Goal: Information Seeking & Learning: Find specific page/section

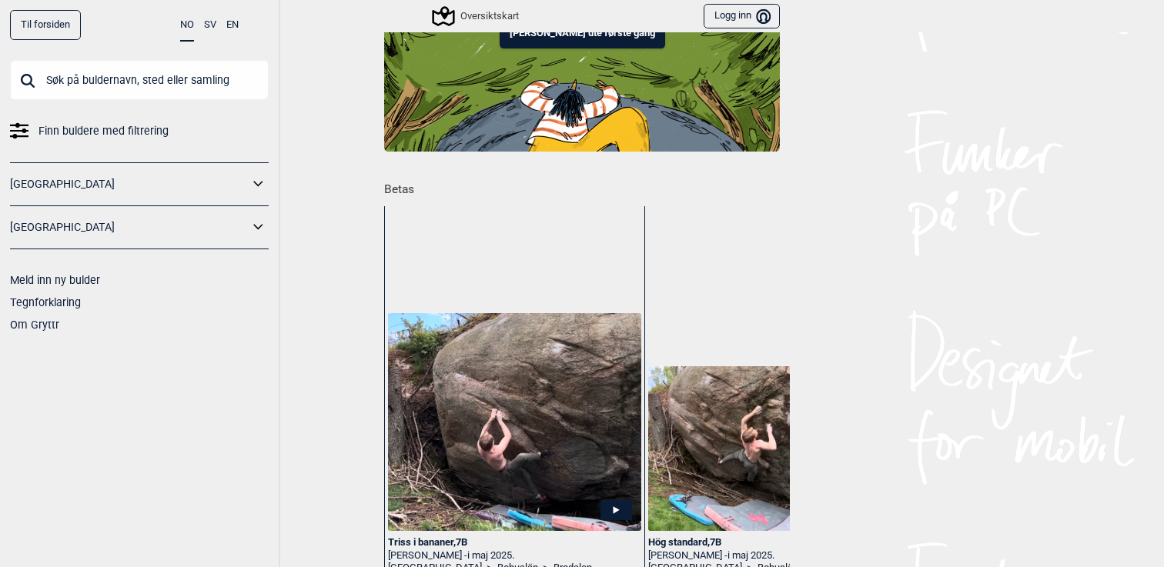
scroll to position [32, 0]
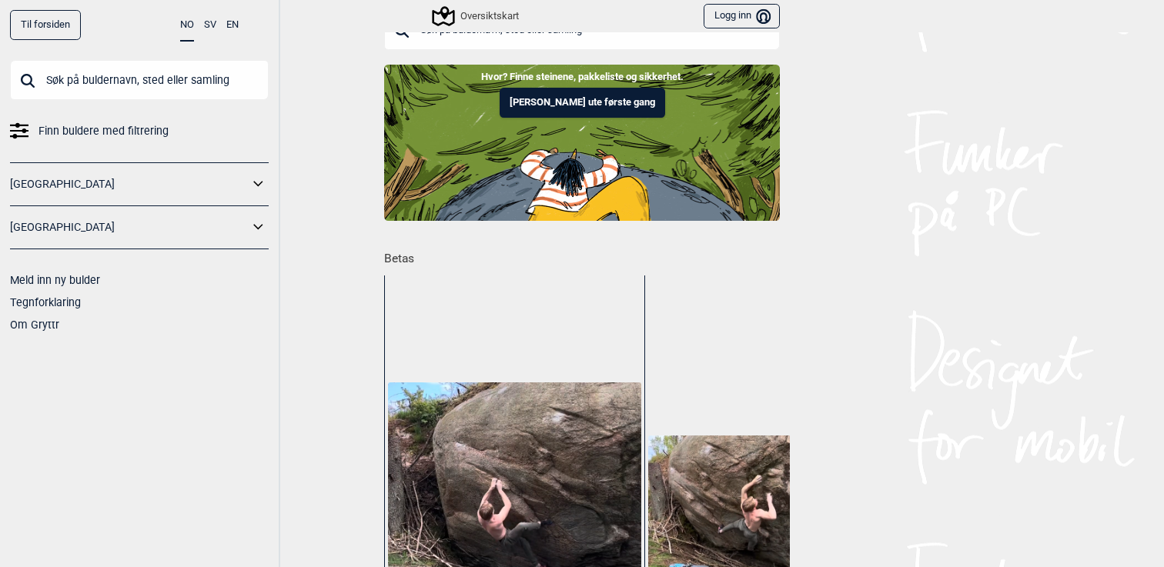
click at [723, 25] on button "Logg inn Bruker" at bounding box center [741, 16] width 76 height 25
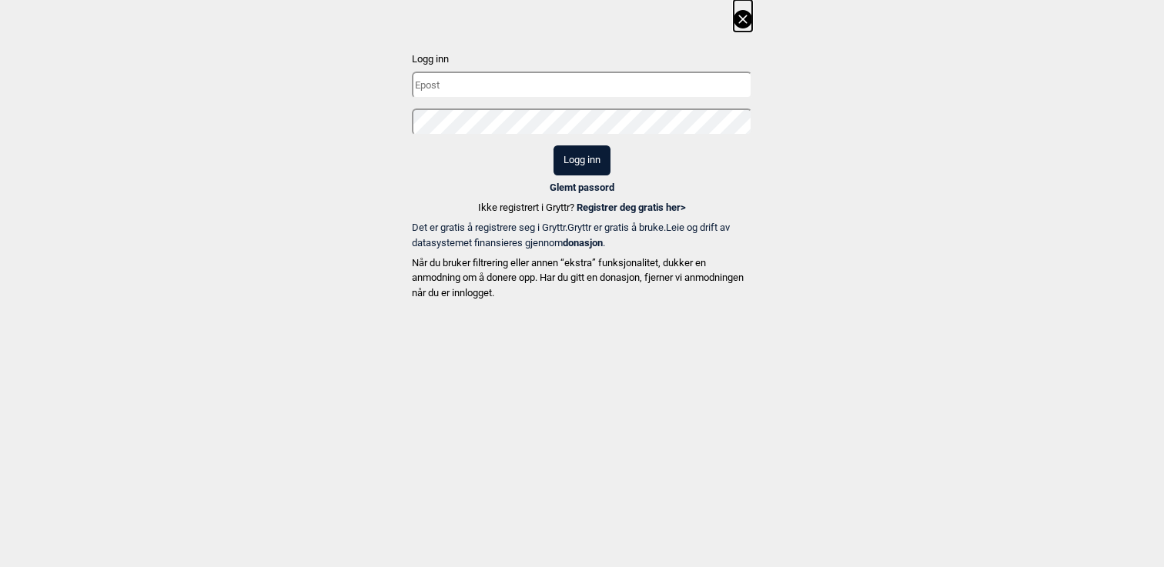
type input "[EMAIL_ADDRESS][DOMAIN_NAME]"
click at [583, 167] on button "Logg inn" at bounding box center [581, 160] width 57 height 30
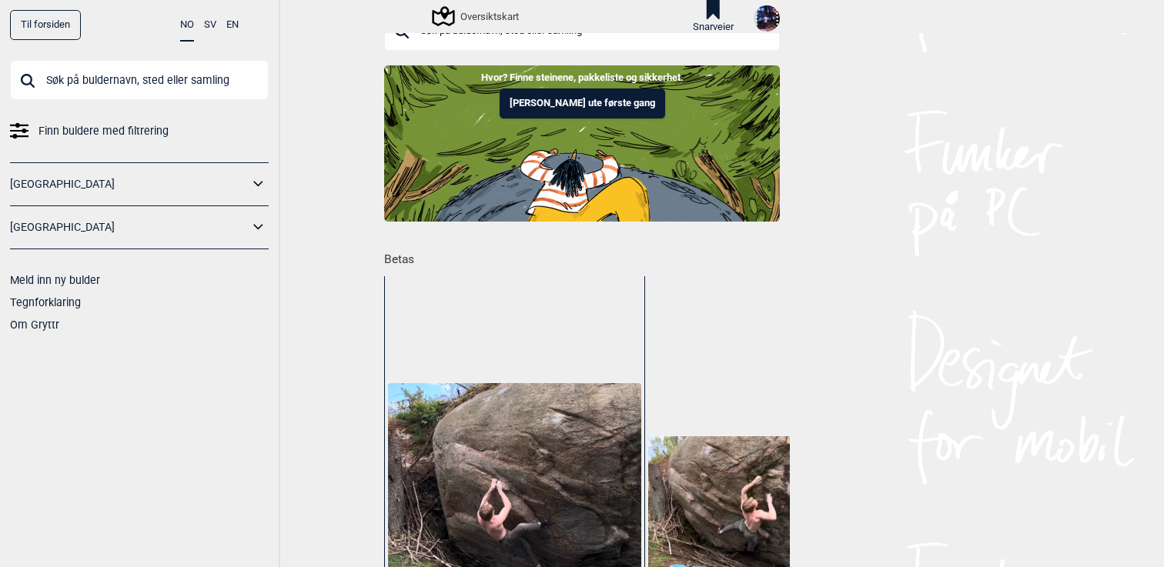
scroll to position [33, 0]
click at [767, 19] on img at bounding box center [767, 18] width 26 height 26
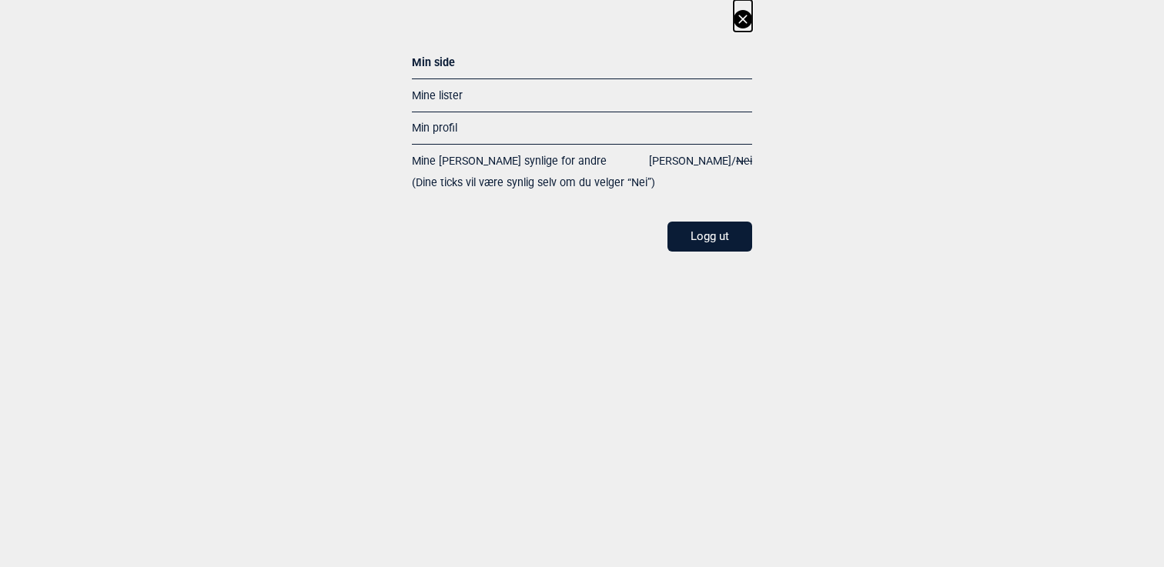
click at [451, 92] on link "Mine lister" at bounding box center [437, 95] width 51 height 12
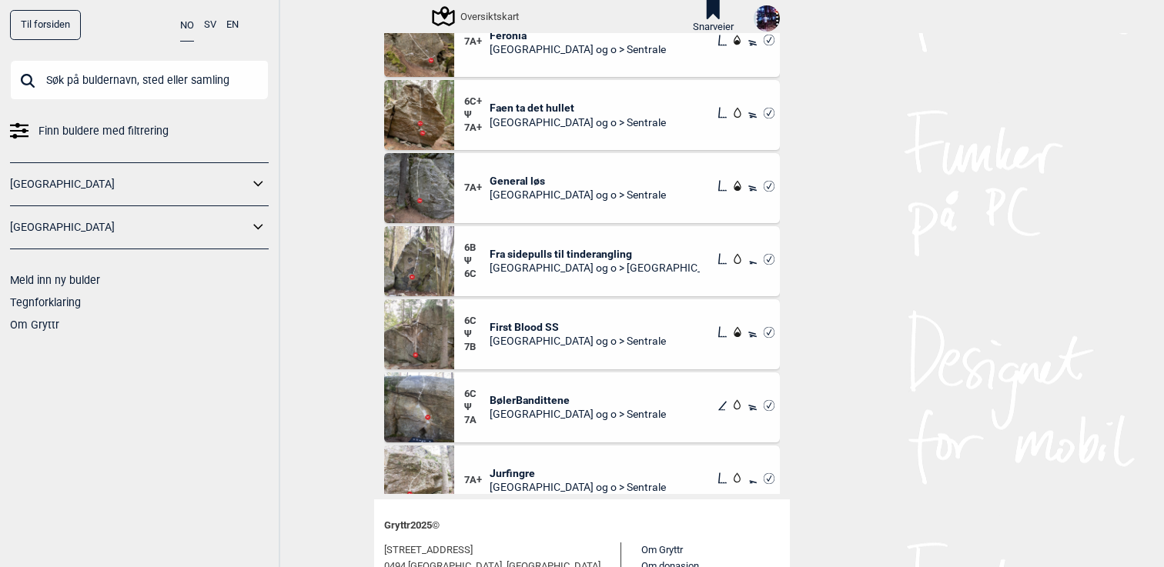
scroll to position [129, 0]
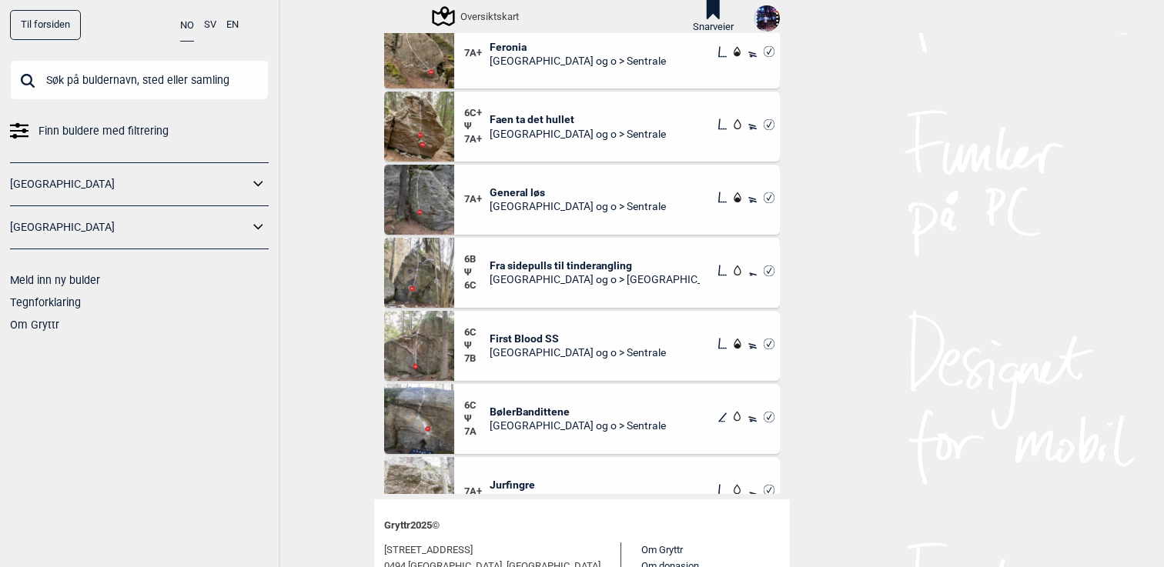
click at [423, 198] on img at bounding box center [419, 200] width 70 height 70
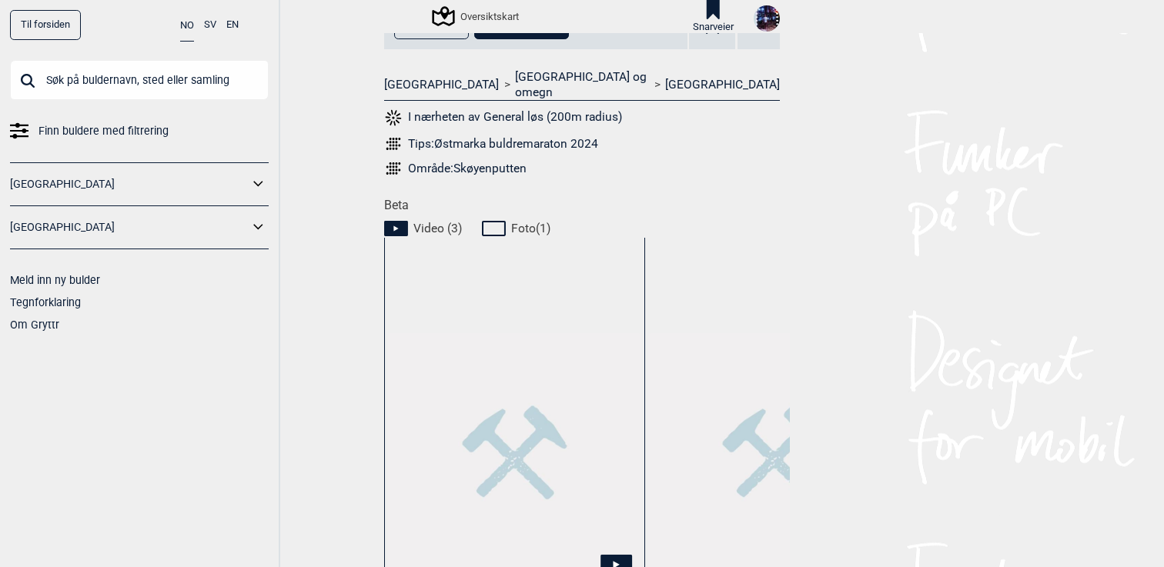
scroll to position [755, 0]
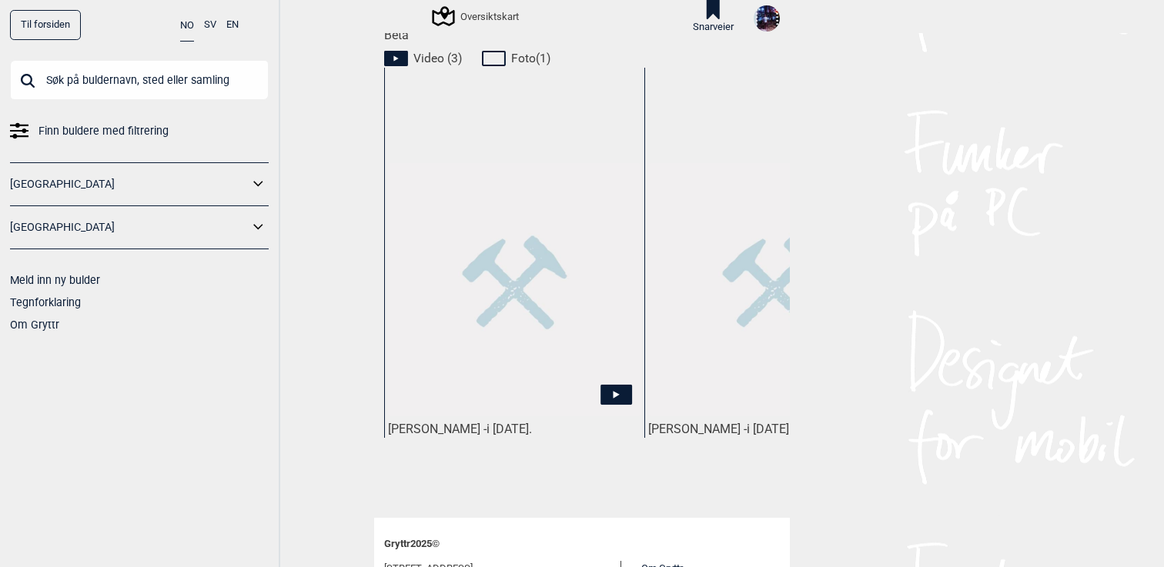
click at [543, 304] on img at bounding box center [514, 289] width 253 height 253
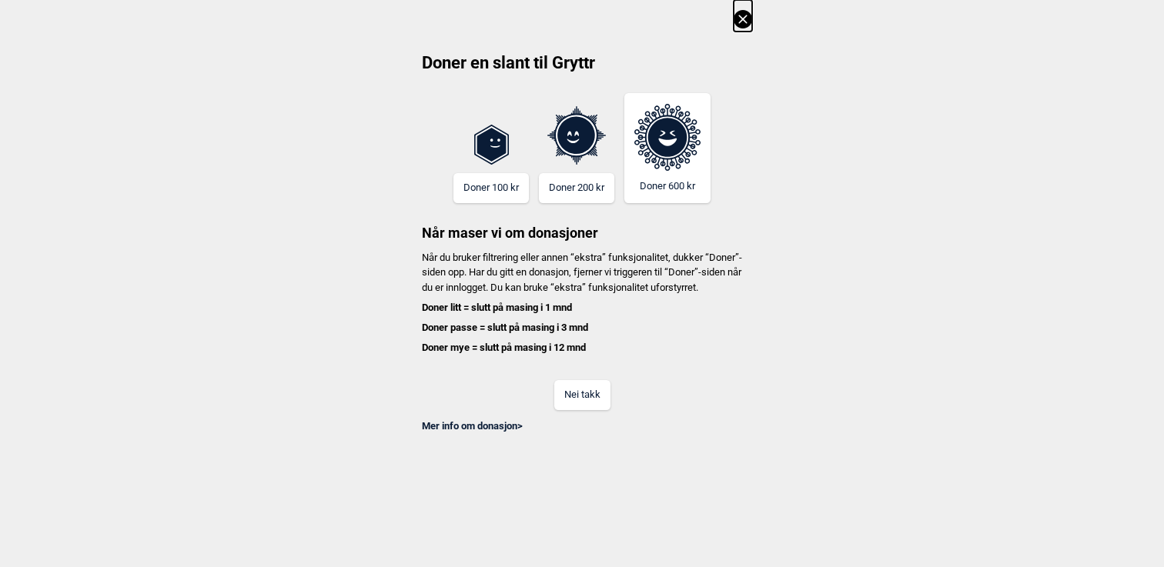
click at [586, 406] on button "Nei takk" at bounding box center [582, 395] width 56 height 30
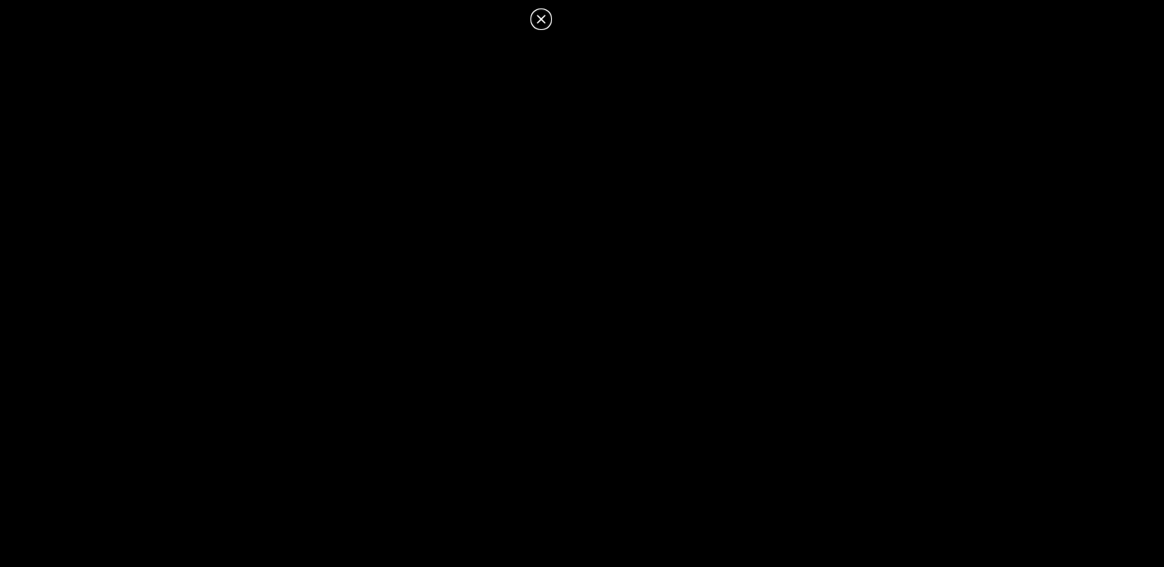
click at [539, 15] on icon at bounding box center [541, 19] width 18 height 18
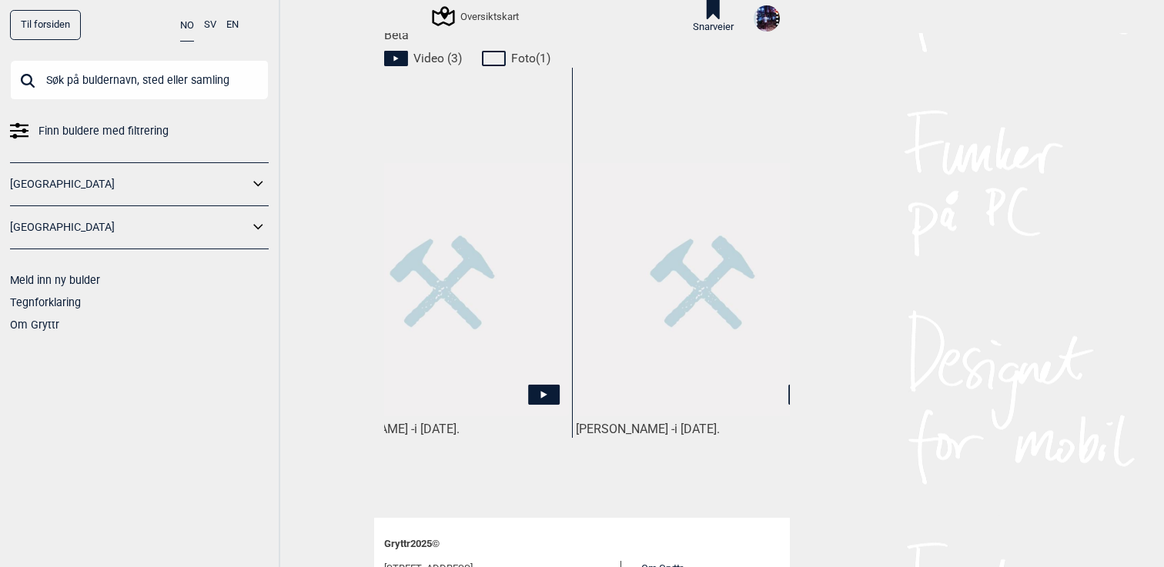
scroll to position [0, 89]
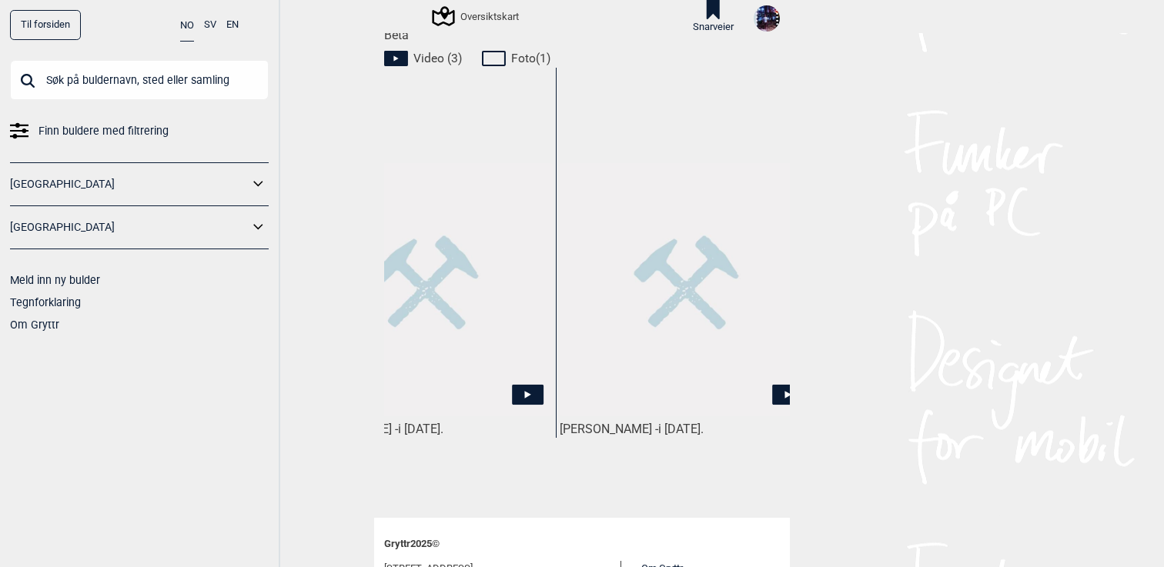
click at [673, 287] on img at bounding box center [686, 289] width 253 height 253
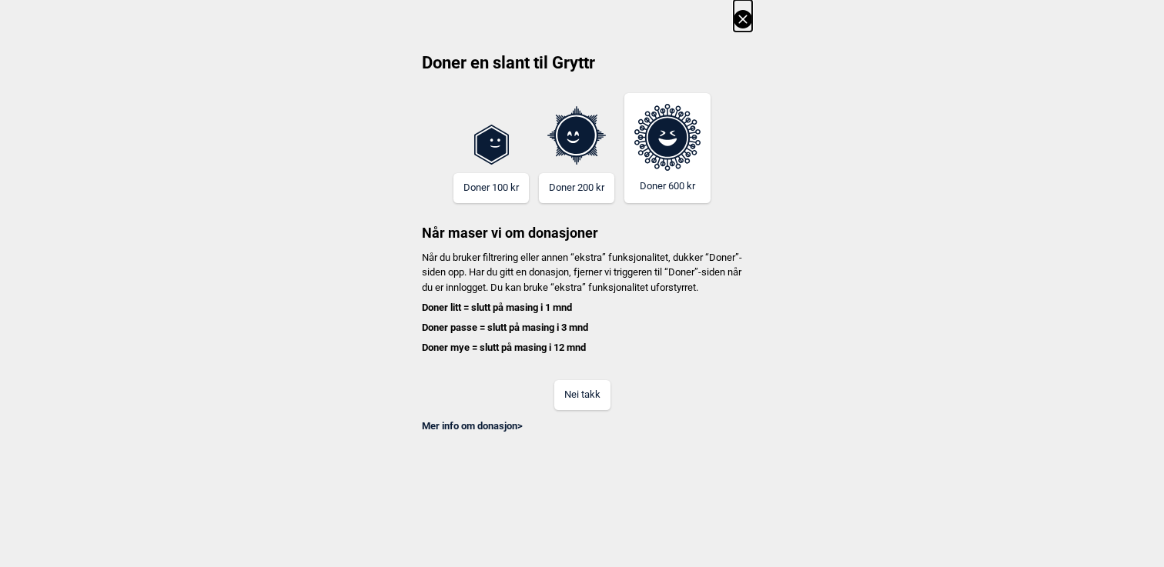
click at [576, 400] on button "Nei takk" at bounding box center [582, 395] width 56 height 30
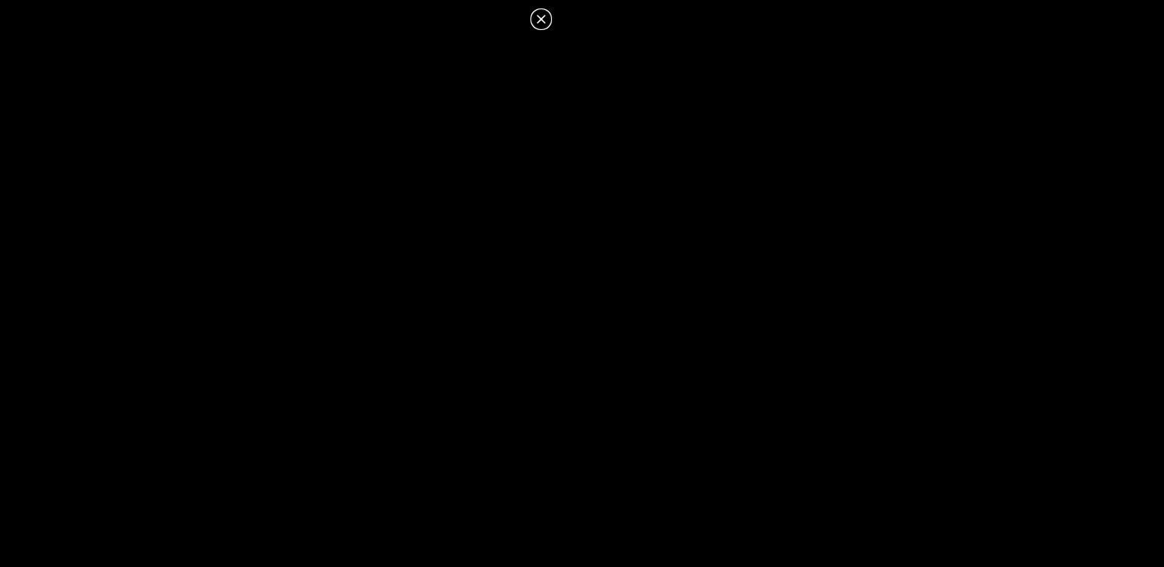
click at [540, 25] on icon at bounding box center [541, 19] width 18 height 18
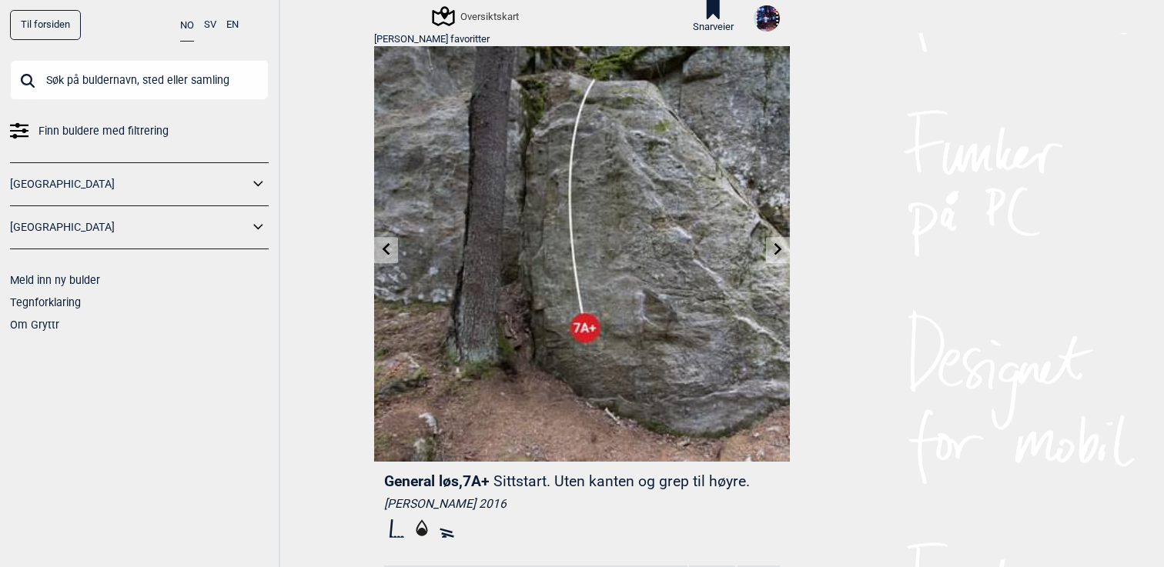
scroll to position [15, 0]
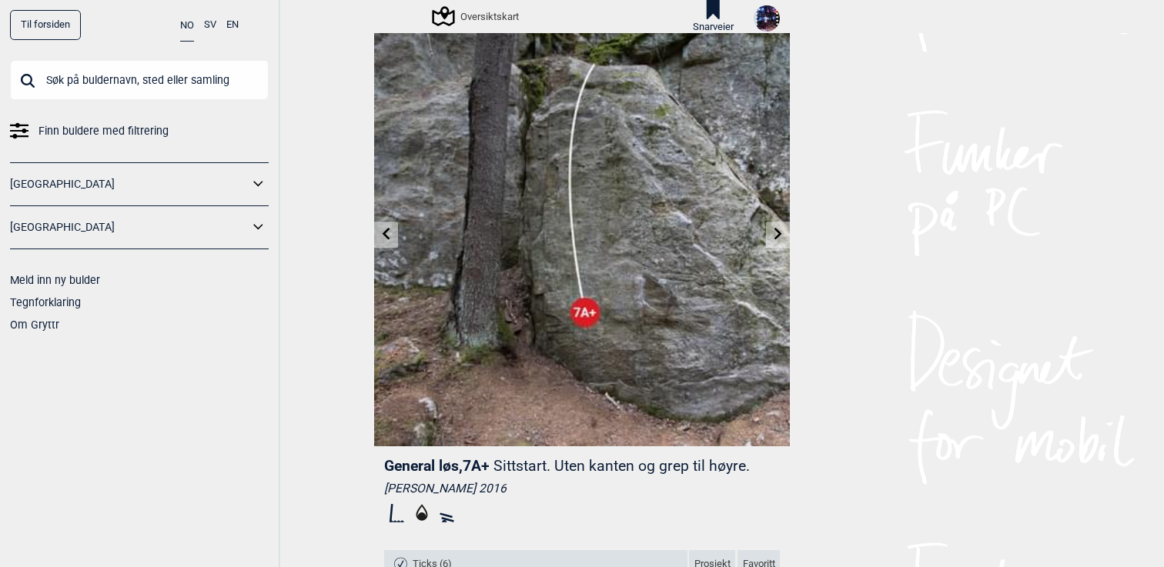
click at [776, 229] on icon at bounding box center [778, 234] width 12 height 12
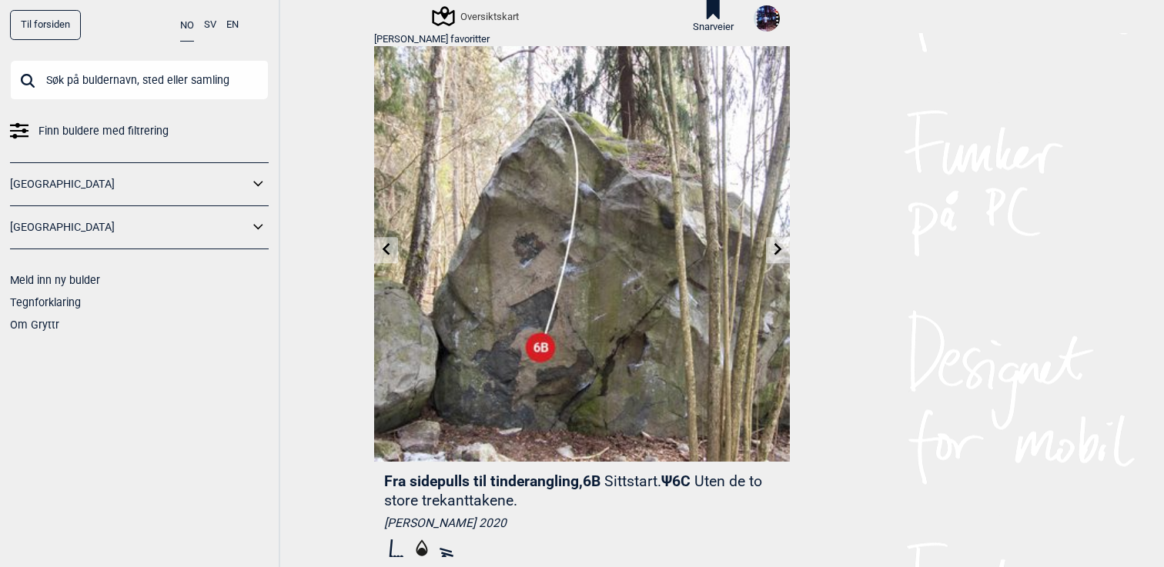
click at [394, 246] on link at bounding box center [386, 250] width 24 height 25
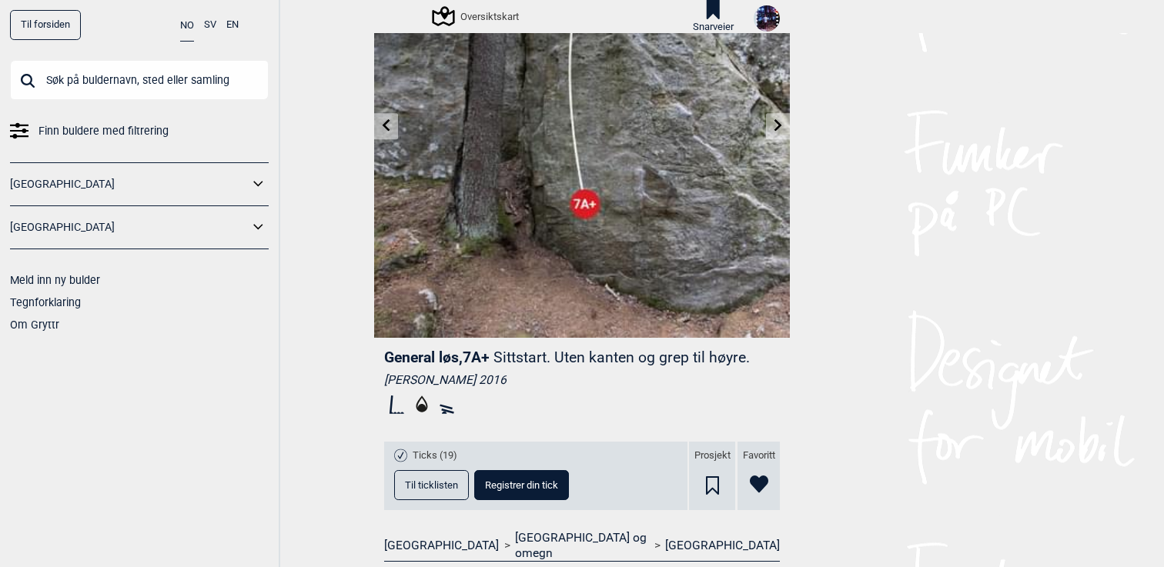
scroll to position [131, 0]
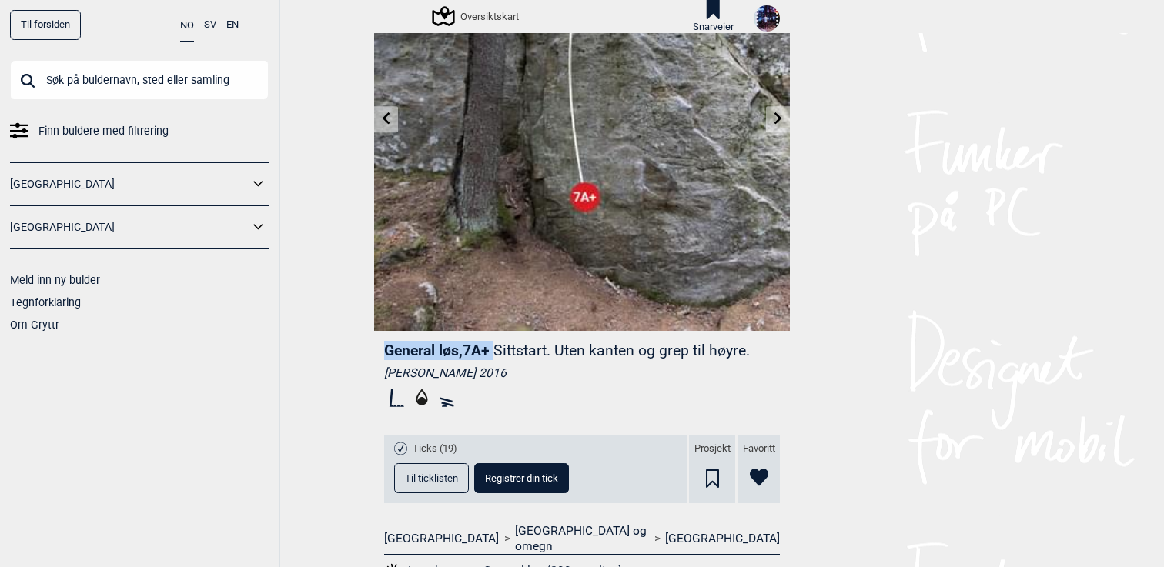
drag, startPoint x: 496, startPoint y: 353, endPoint x: 384, endPoint y: 356, distance: 112.4
click at [384, 356] on header "General løs , 7A+ Sittstart. Uten kanten og grep til høyre." at bounding box center [582, 350] width 396 height 19
copy header "General løs , 7A+"
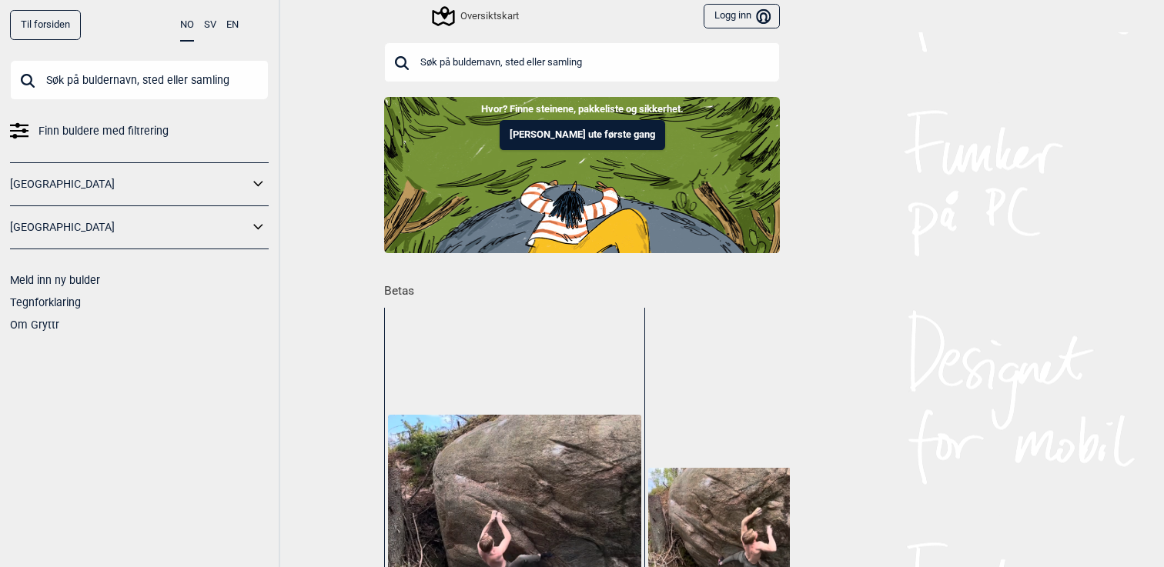
click at [457, 65] on input "text" at bounding box center [582, 62] width 396 height 40
paste input "General løs, 7A+"
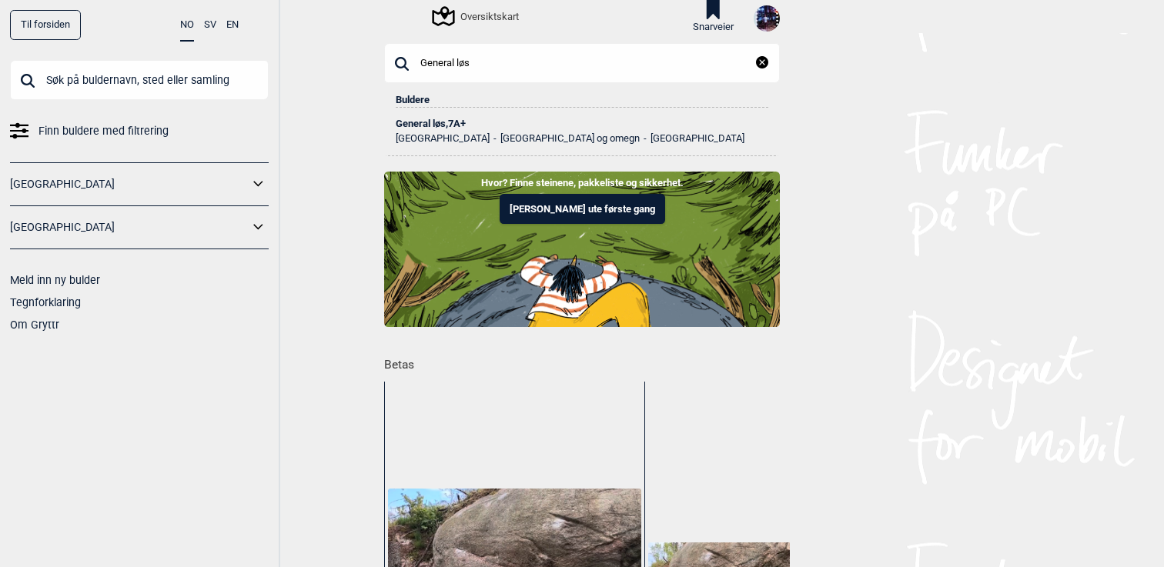
type input "General løs"
click at [440, 117] on li "General løs , 7A+ Norge [GEOGRAPHIC_DATA] og omegn [GEOGRAPHIC_DATA]" at bounding box center [582, 126] width 373 height 36
click at [440, 126] on div "General løs , 7A+" at bounding box center [582, 124] width 373 height 11
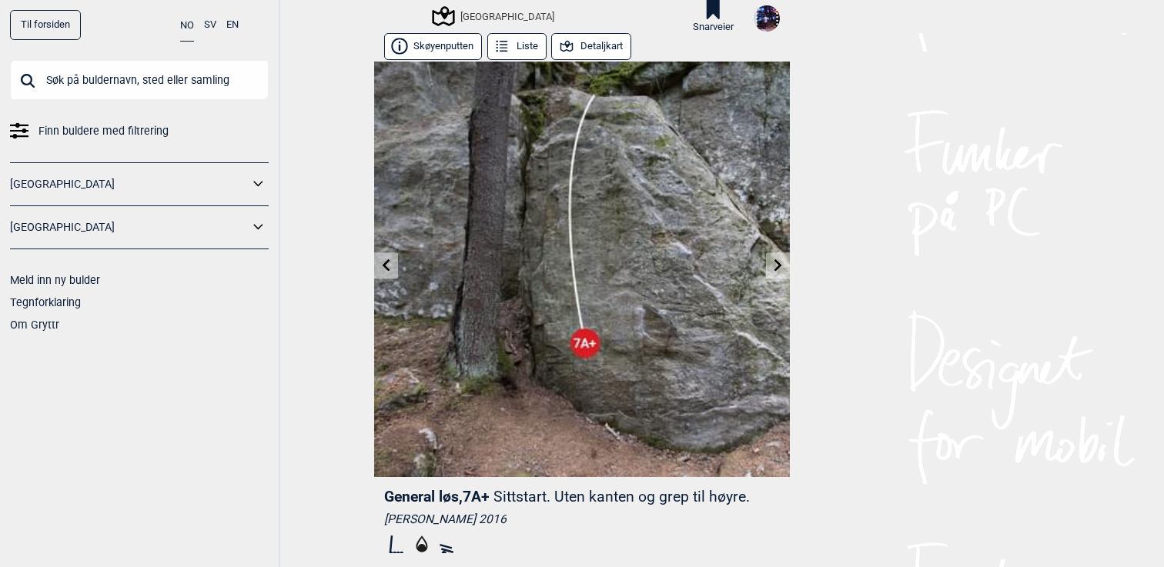
click at [611, 45] on button "Detaljkart" at bounding box center [591, 46] width 80 height 27
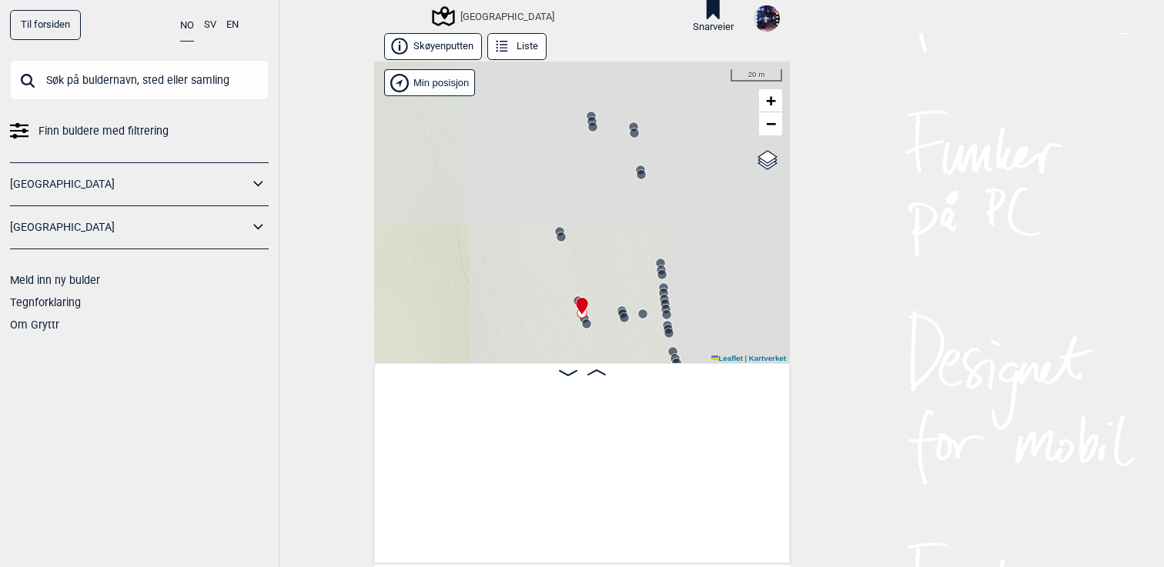
scroll to position [0, 13528]
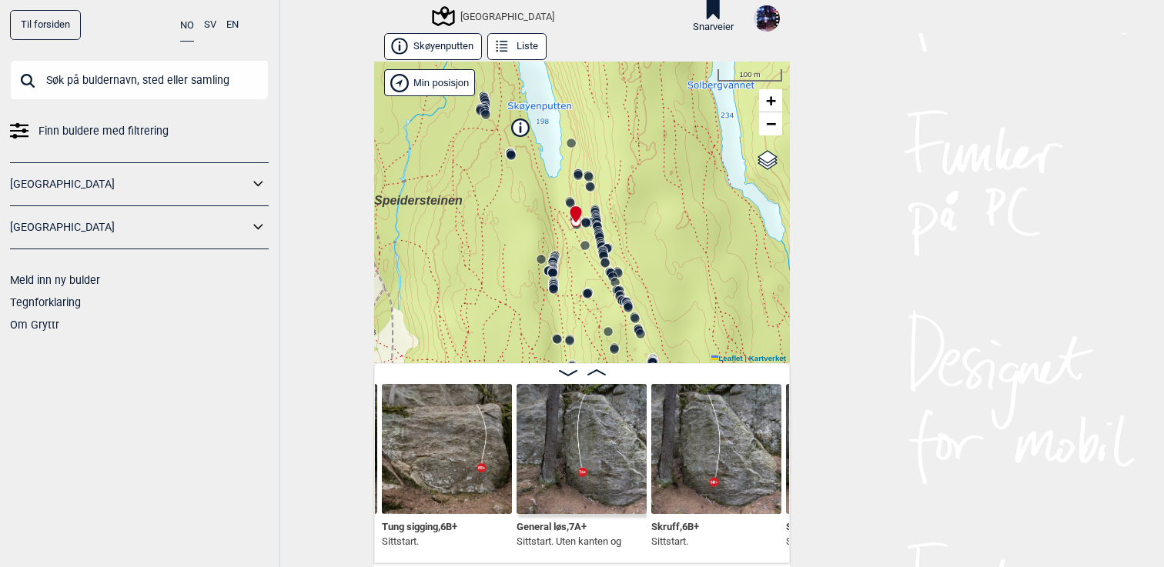
drag, startPoint x: 633, startPoint y: 280, endPoint x: 588, endPoint y: 244, distance: 58.1
click at [587, 244] on circle at bounding box center [584, 245] width 9 height 9
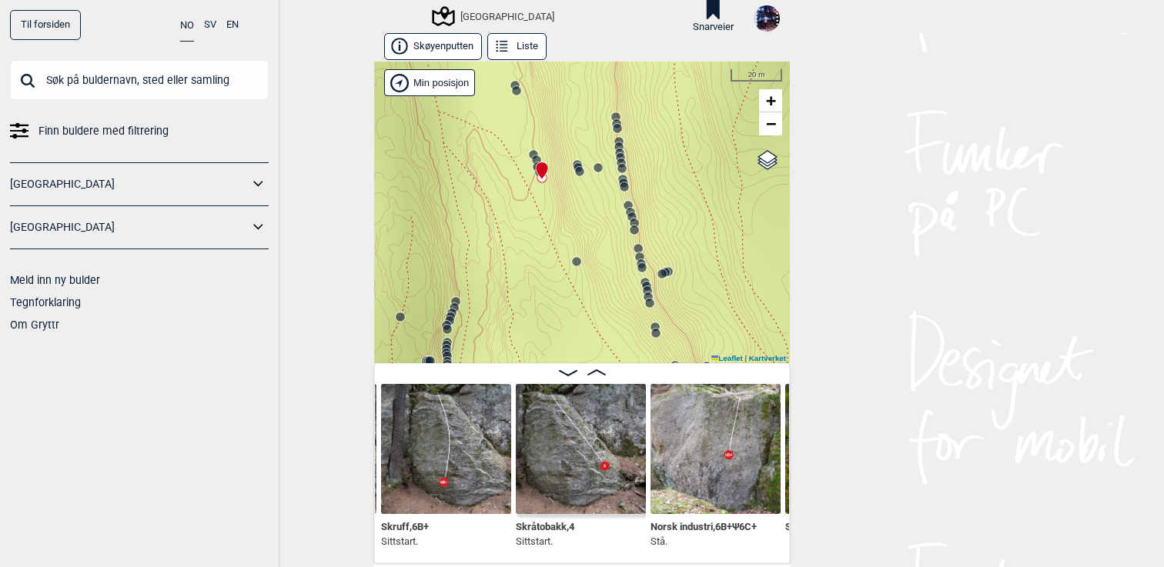
scroll to position [0, 13807]
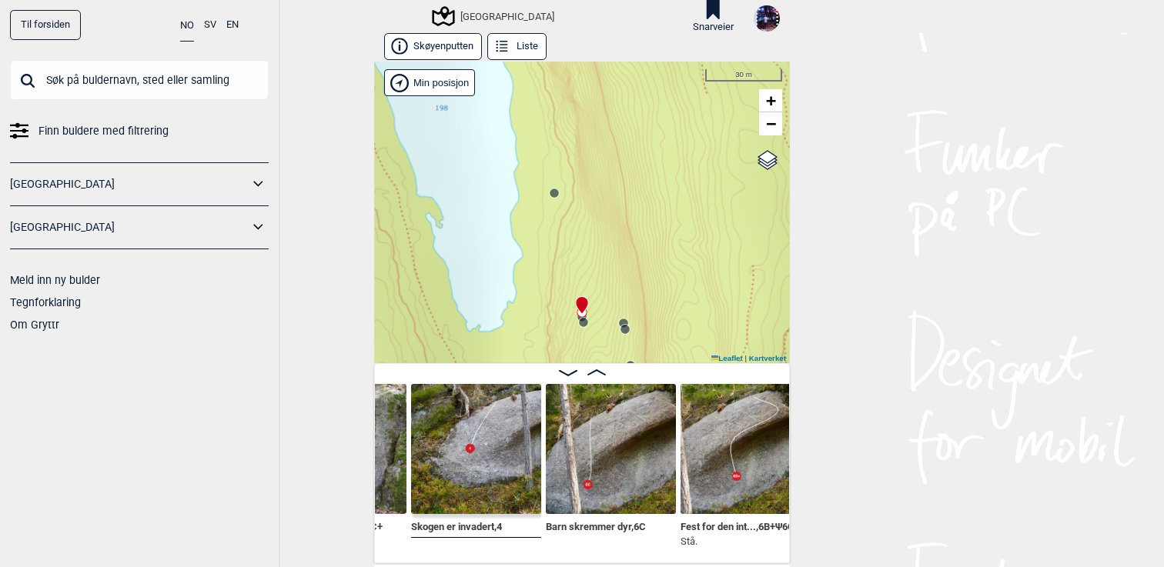
scroll to position [0, 14173]
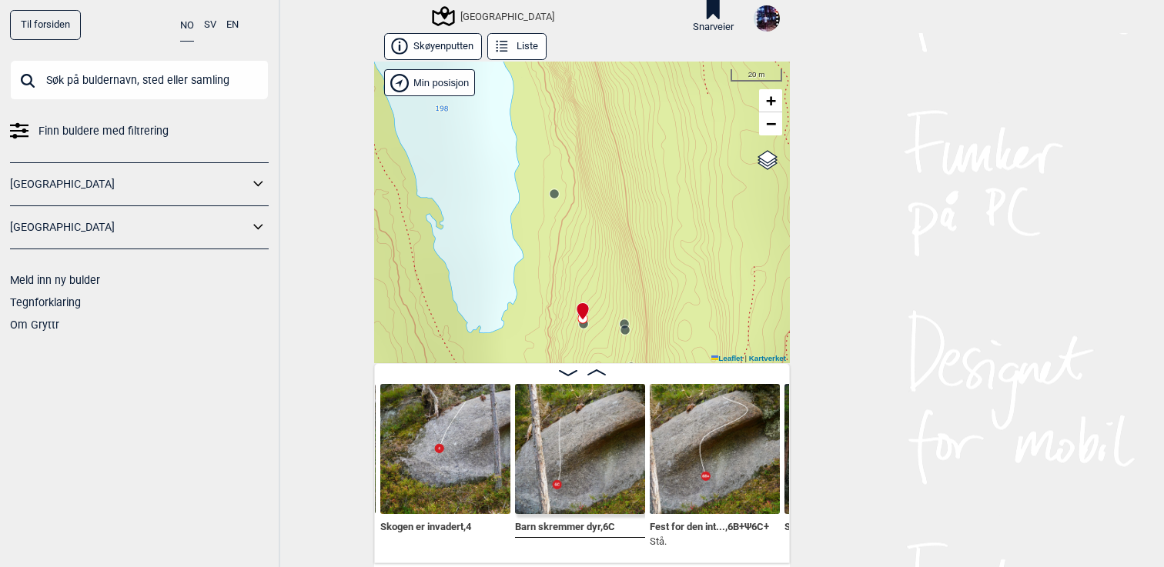
scroll to position [1, 0]
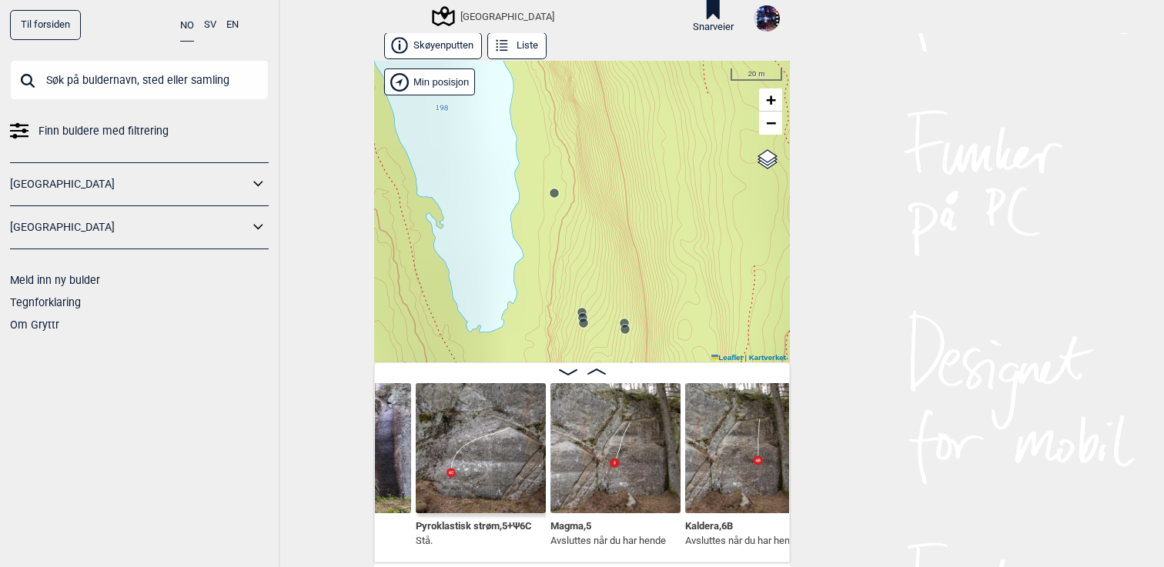
scroll to position [0, 15115]
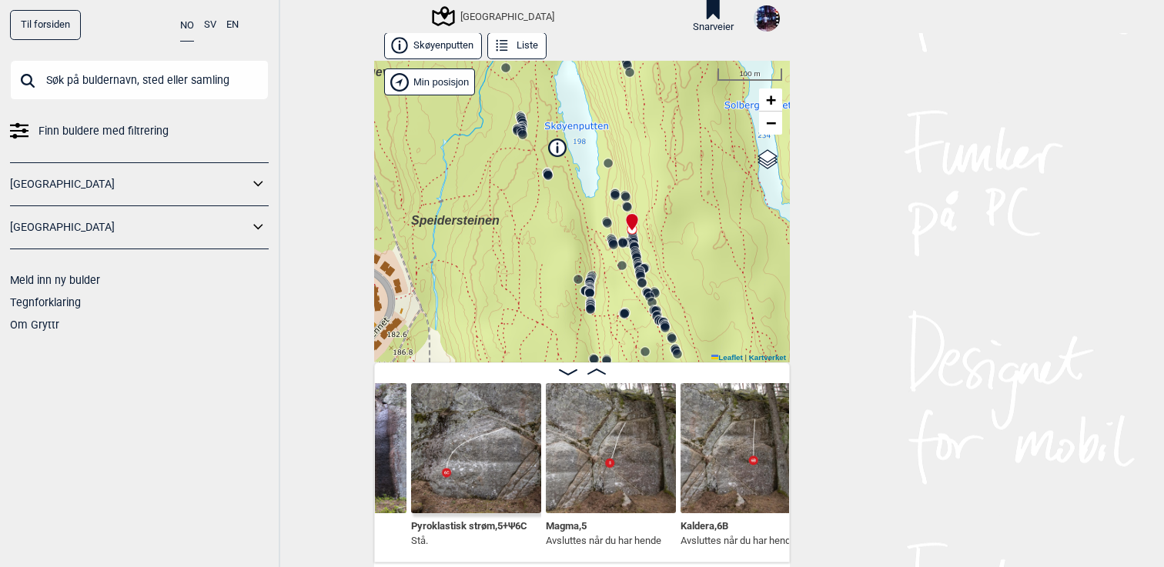
drag, startPoint x: 690, startPoint y: 324, endPoint x: 654, endPoint y: 206, distance: 123.2
click at [654, 206] on div "Speidersteinen Barnehageveggen Cowboyveggen Bølerveggen [GEOGRAPHIC_DATA]" at bounding box center [582, 212] width 416 height 302
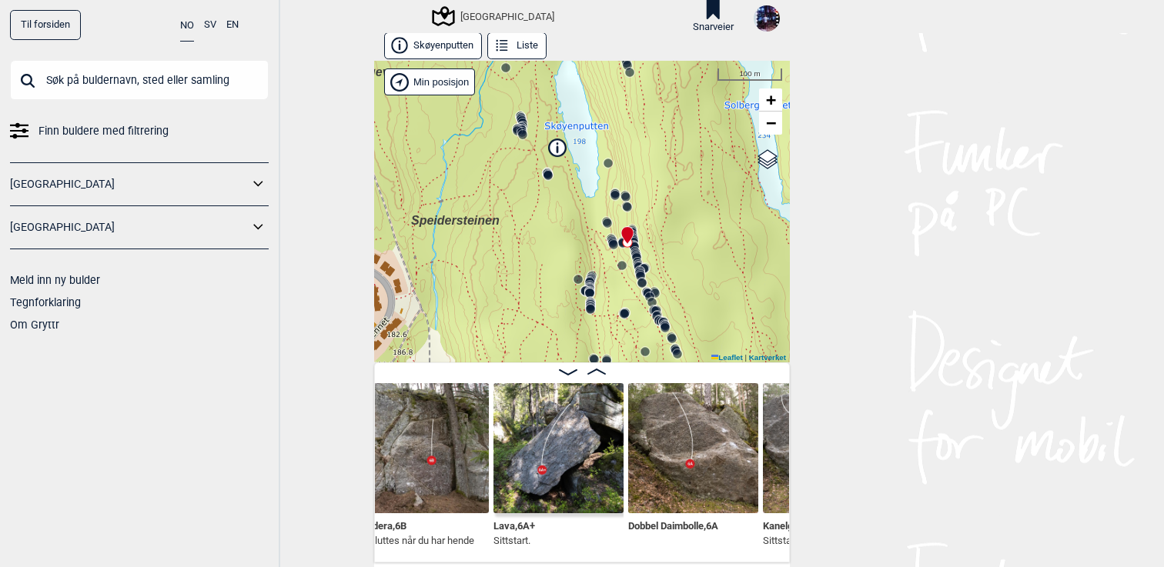
scroll to position [6, 0]
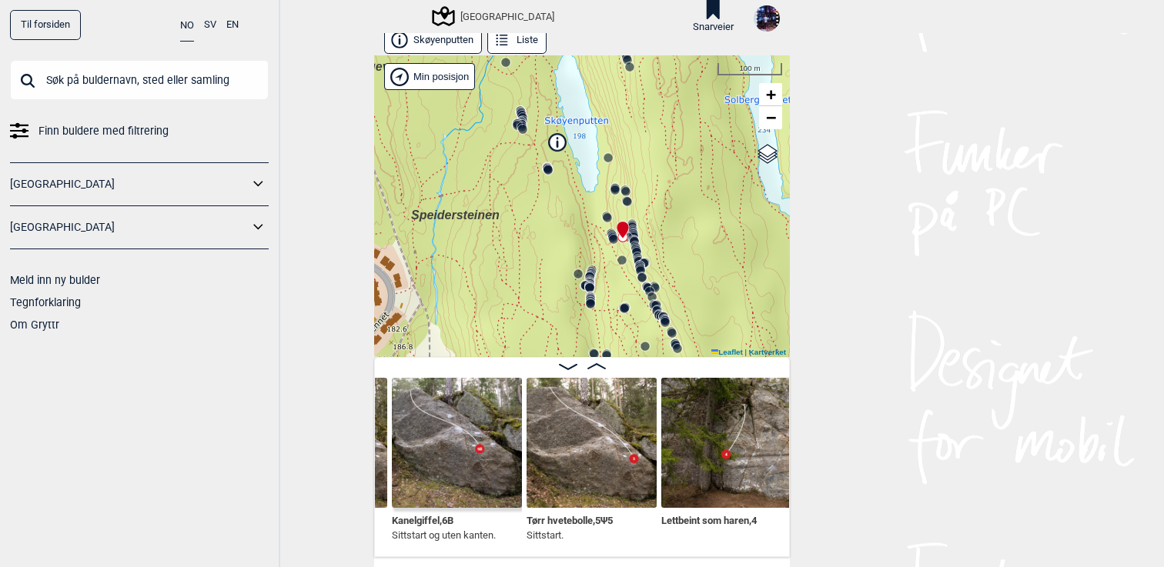
scroll to position [0, 15809]
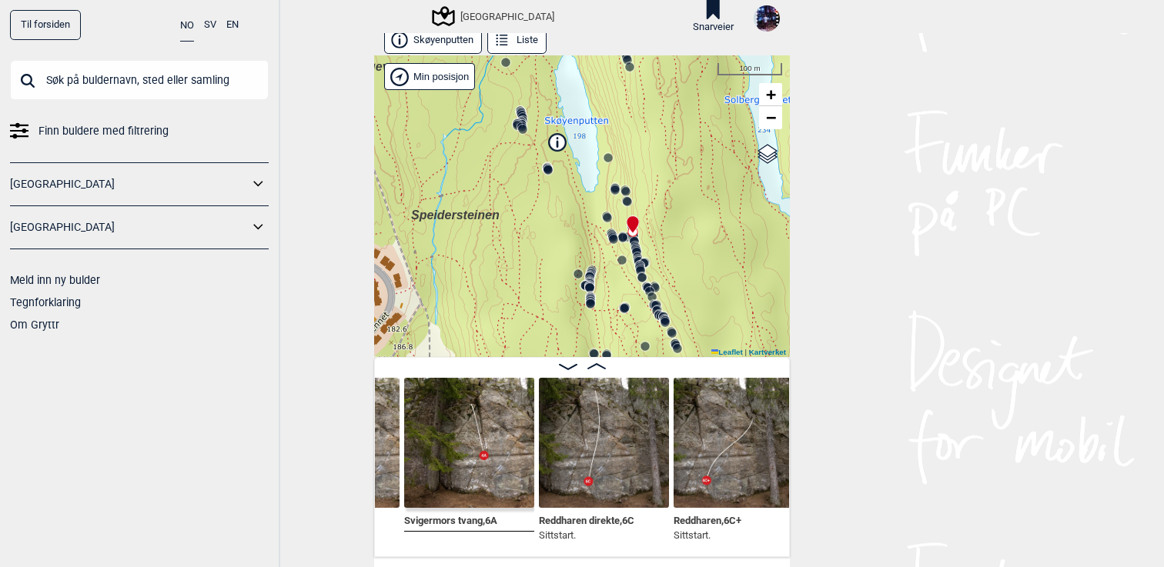
scroll to position [0, 16204]
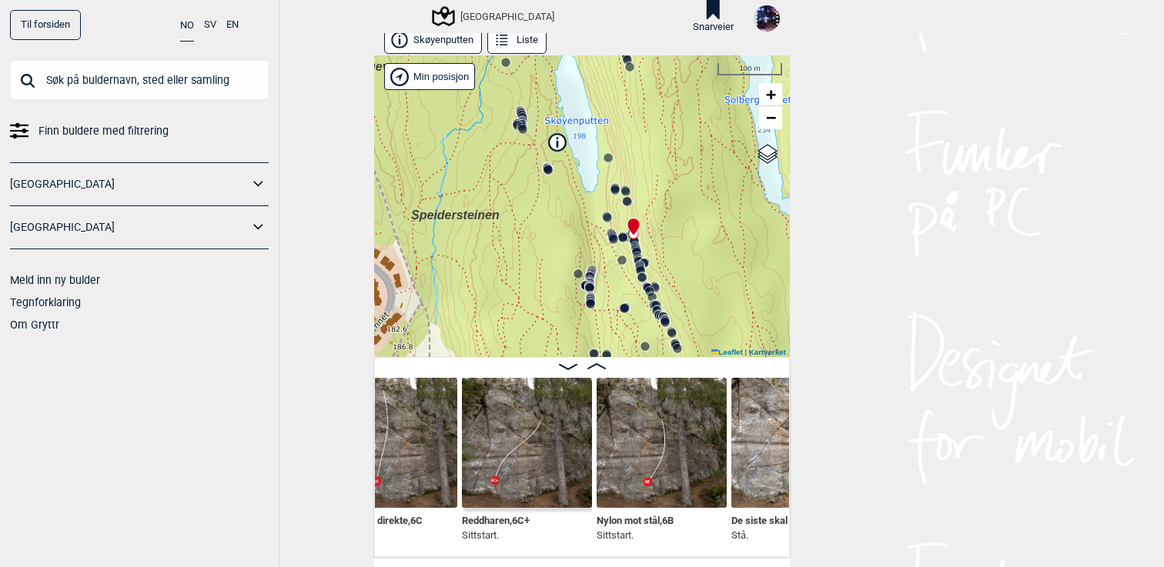
scroll to position [7, 0]
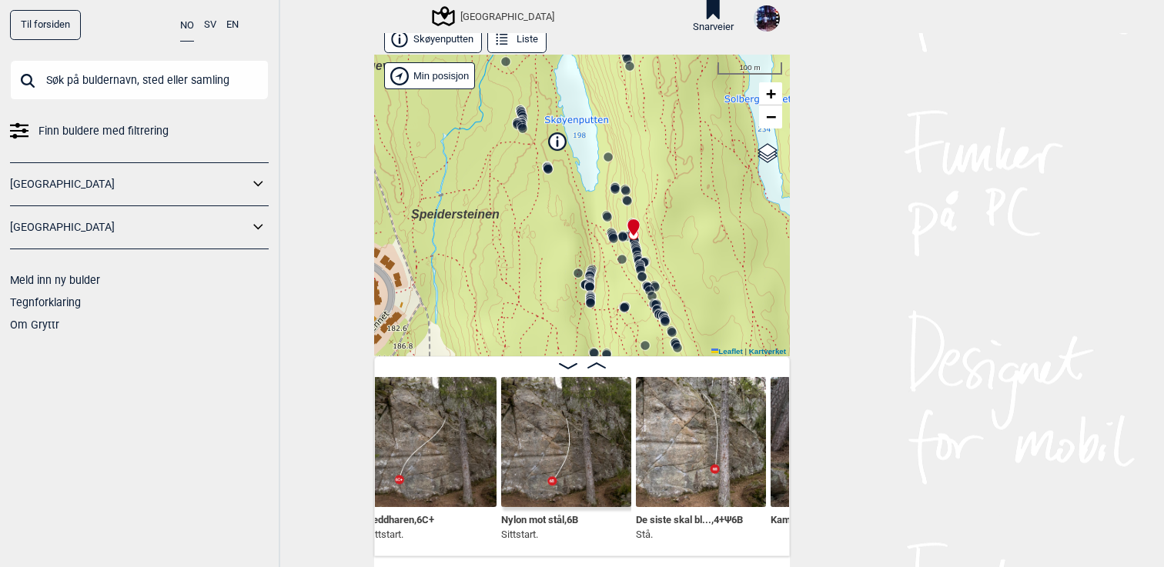
scroll to position [0, 16516]
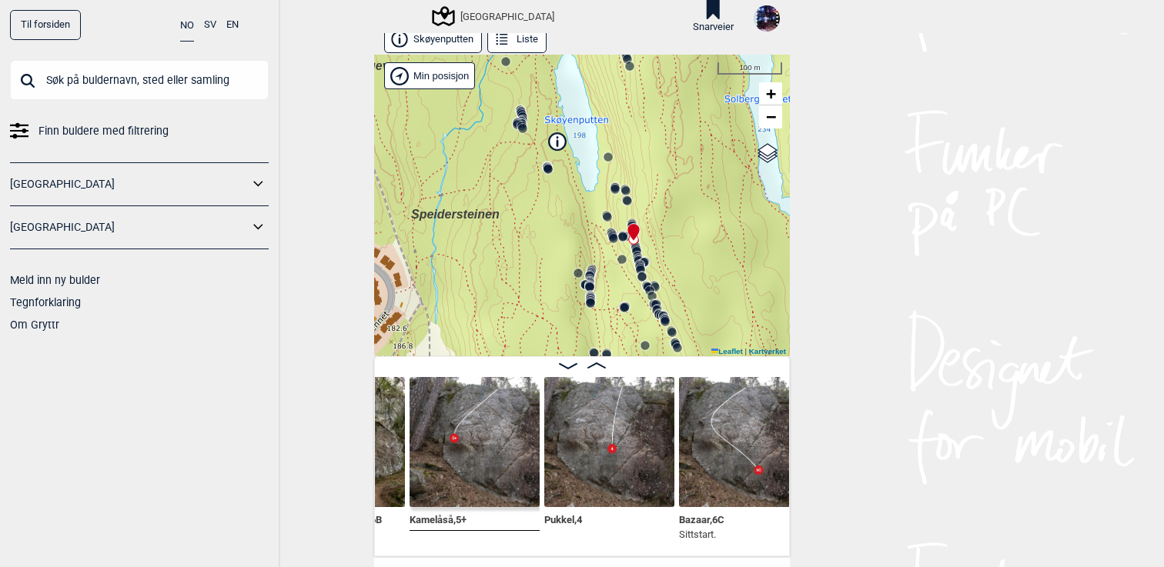
scroll to position [0, 16869]
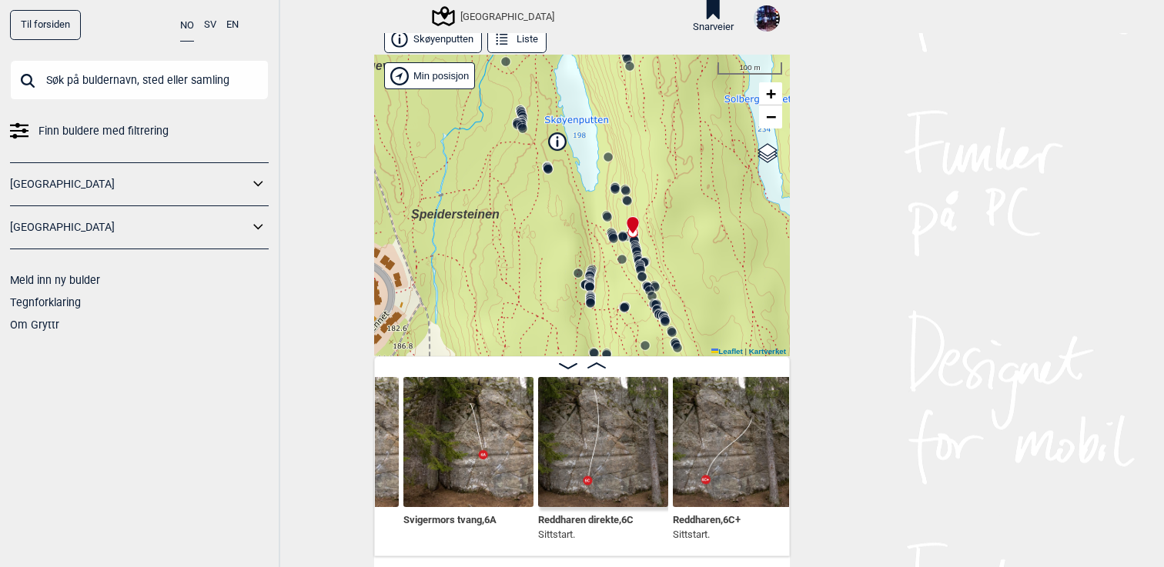
scroll to position [0, 16222]
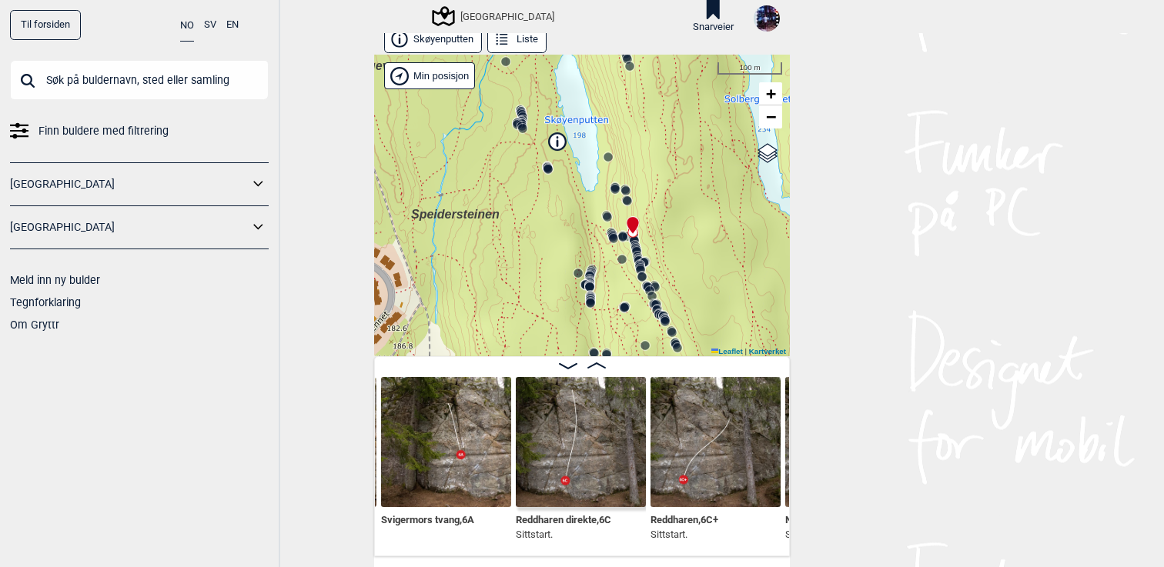
click at [720, 470] on img at bounding box center [715, 442] width 130 height 130
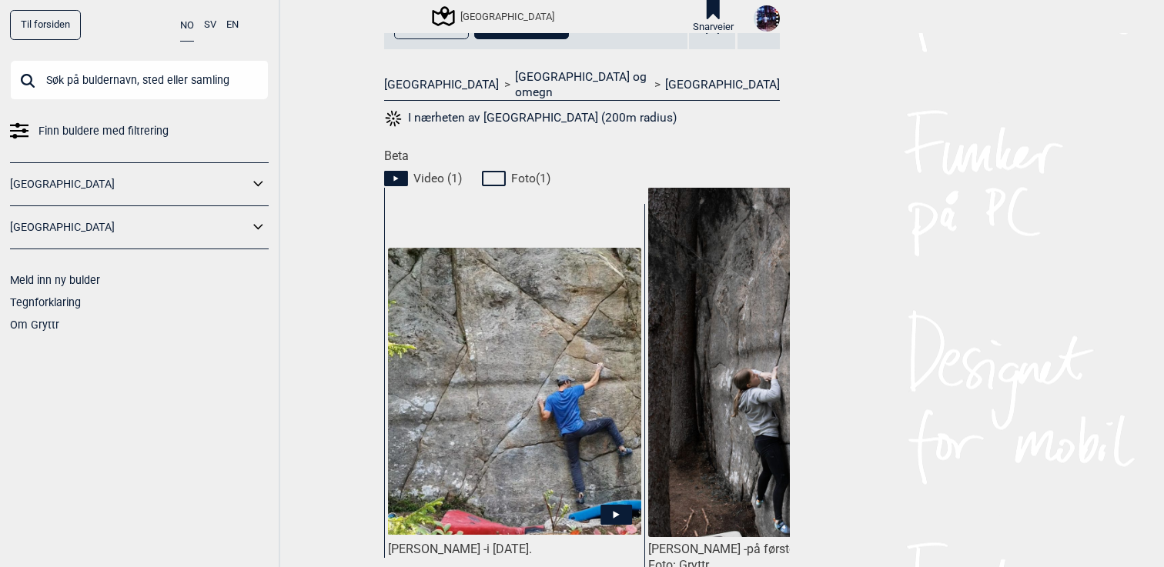
scroll to position [736, 0]
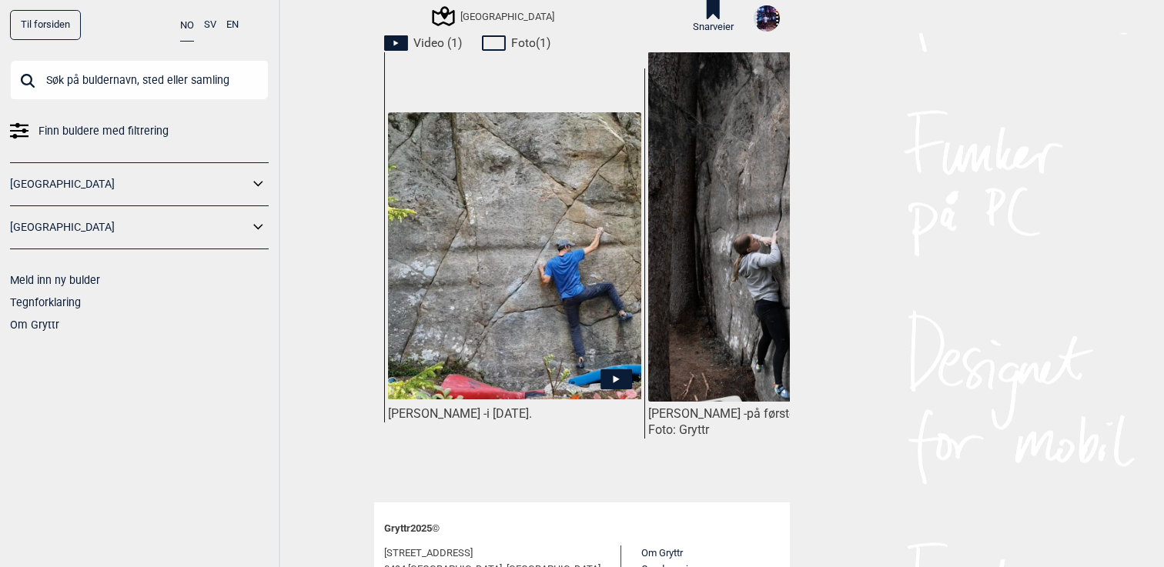
click at [552, 279] on img at bounding box center [514, 255] width 253 height 287
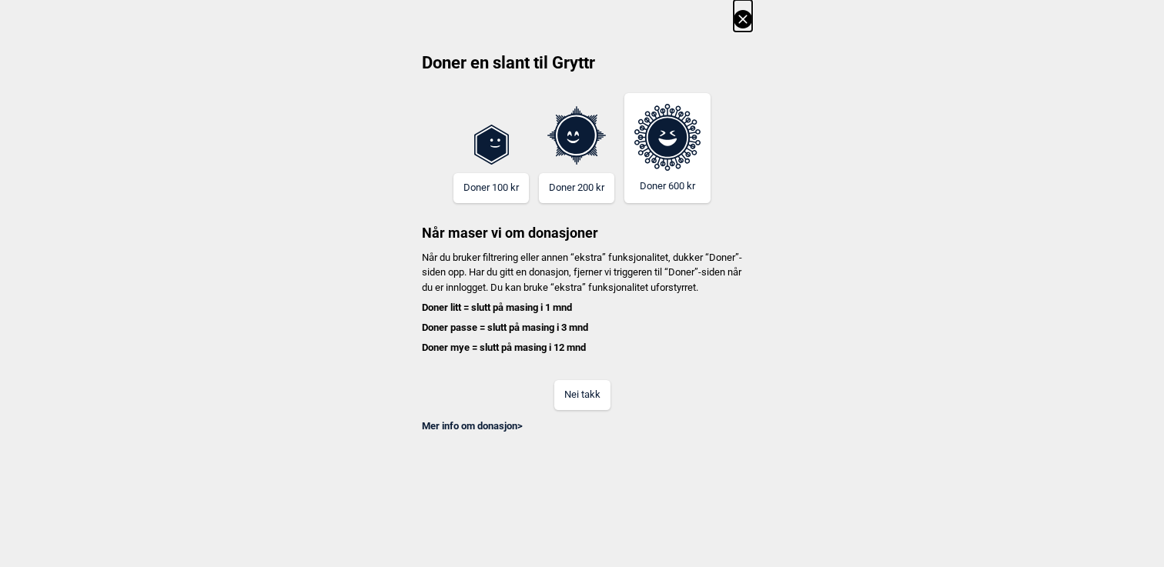
click at [573, 409] on button "Nei takk" at bounding box center [582, 395] width 56 height 30
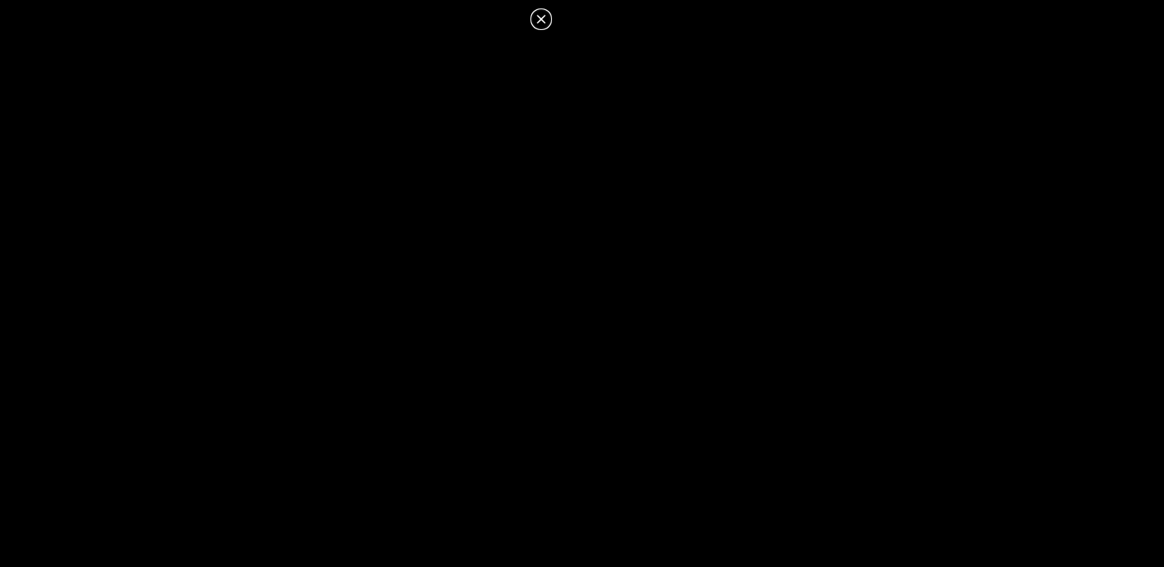
click at [540, 22] on icon at bounding box center [541, 19] width 18 height 18
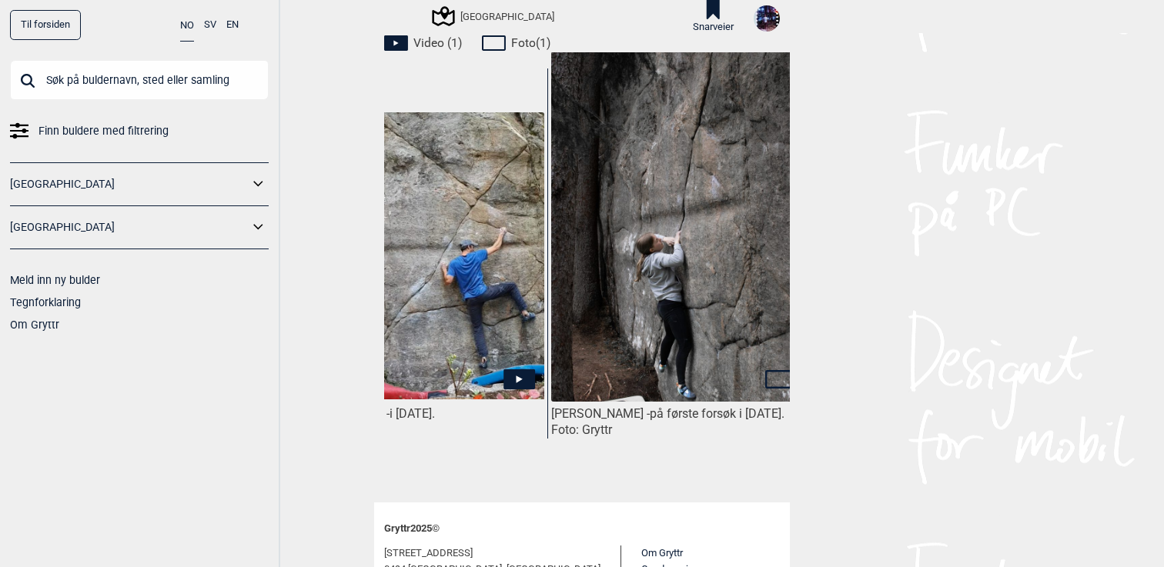
scroll to position [0, 115]
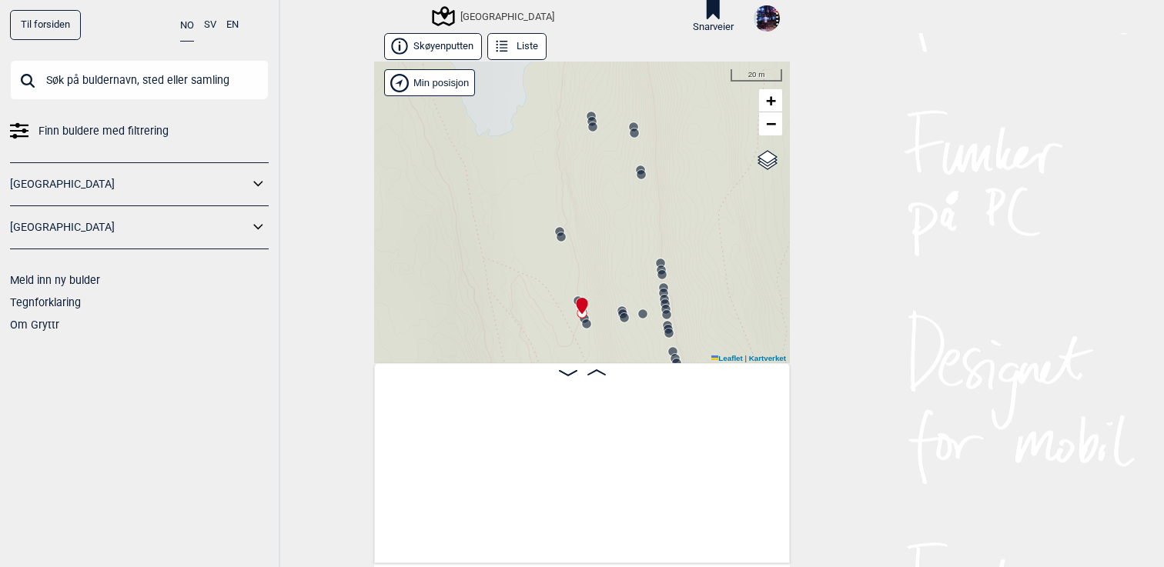
scroll to position [0, 13528]
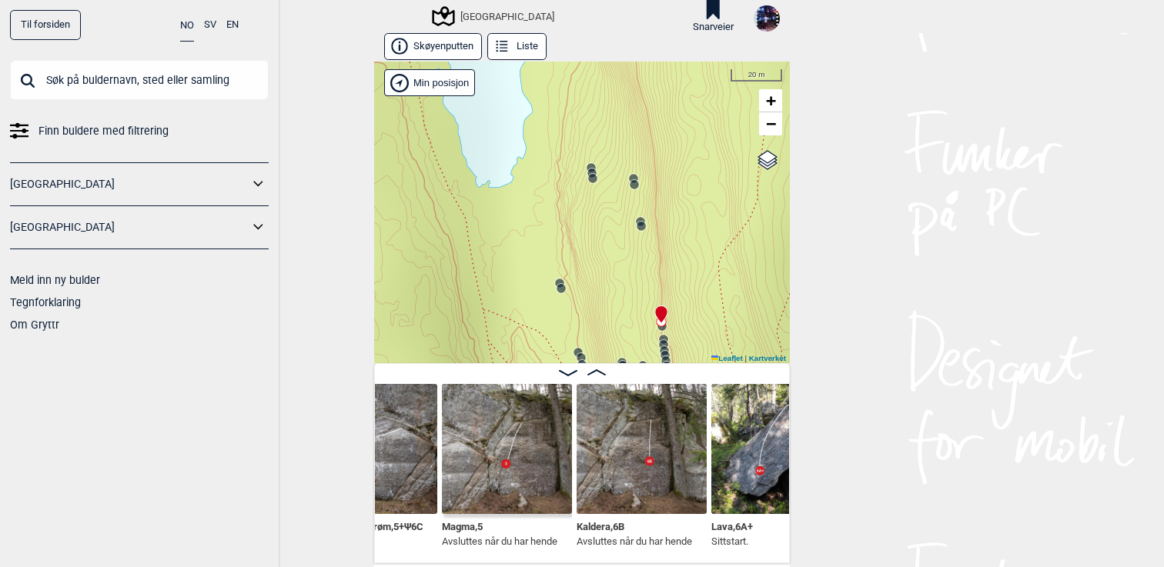
scroll to position [0, 15276]
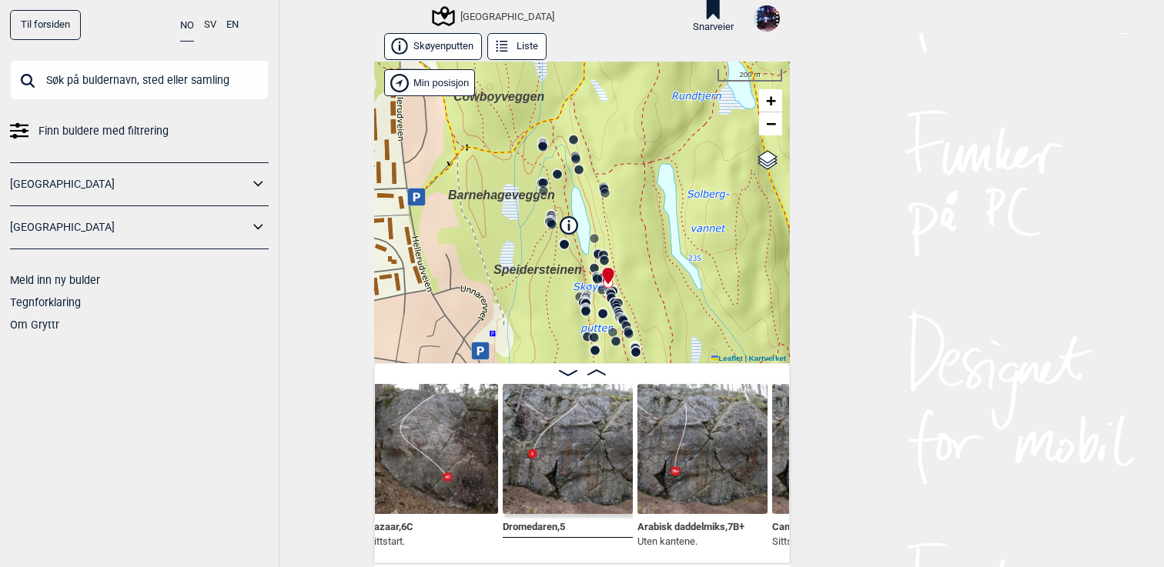
scroll to position [0, 17180]
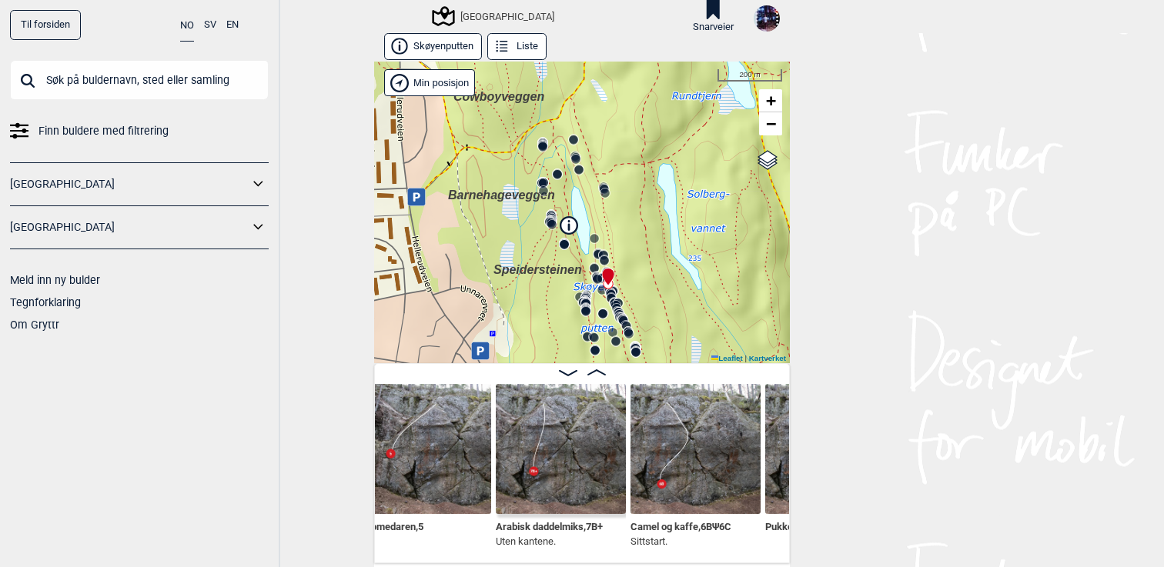
scroll to position [0, 17323]
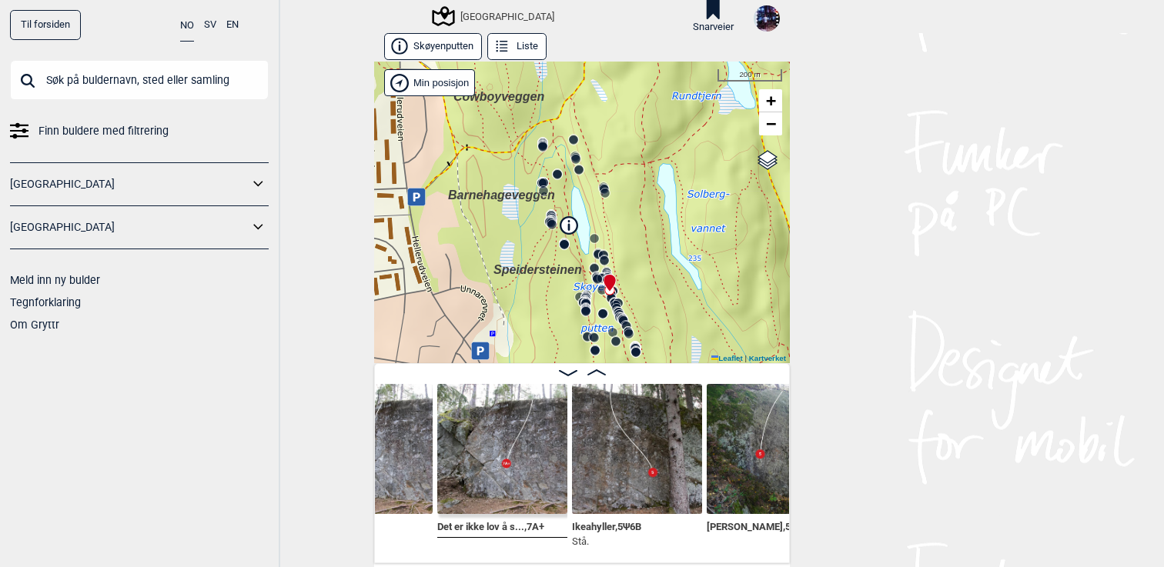
scroll to position [0, 18189]
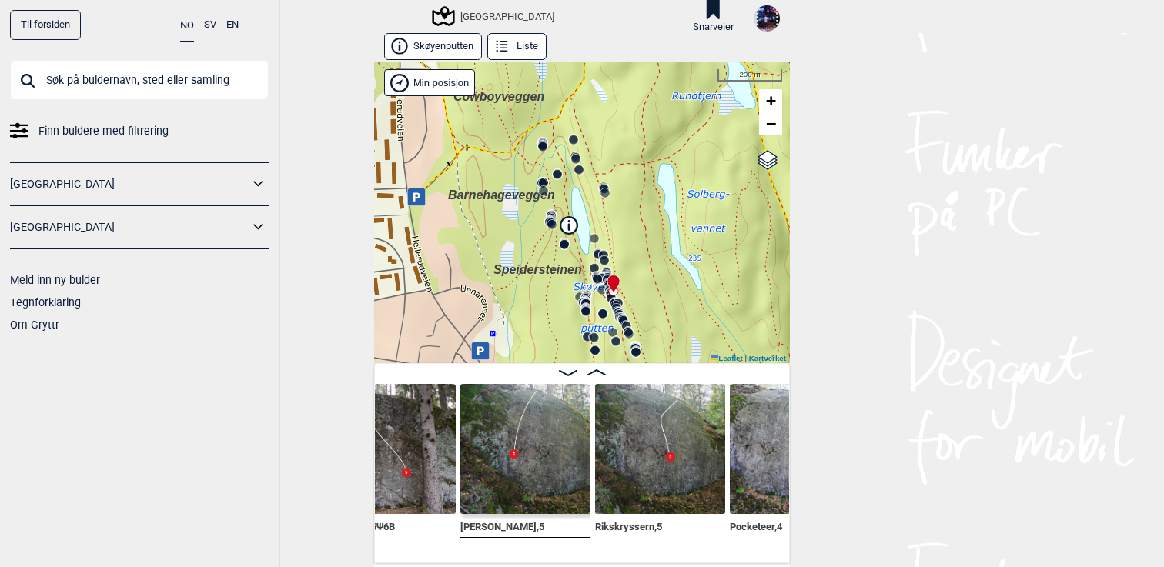
scroll to position [0, 18437]
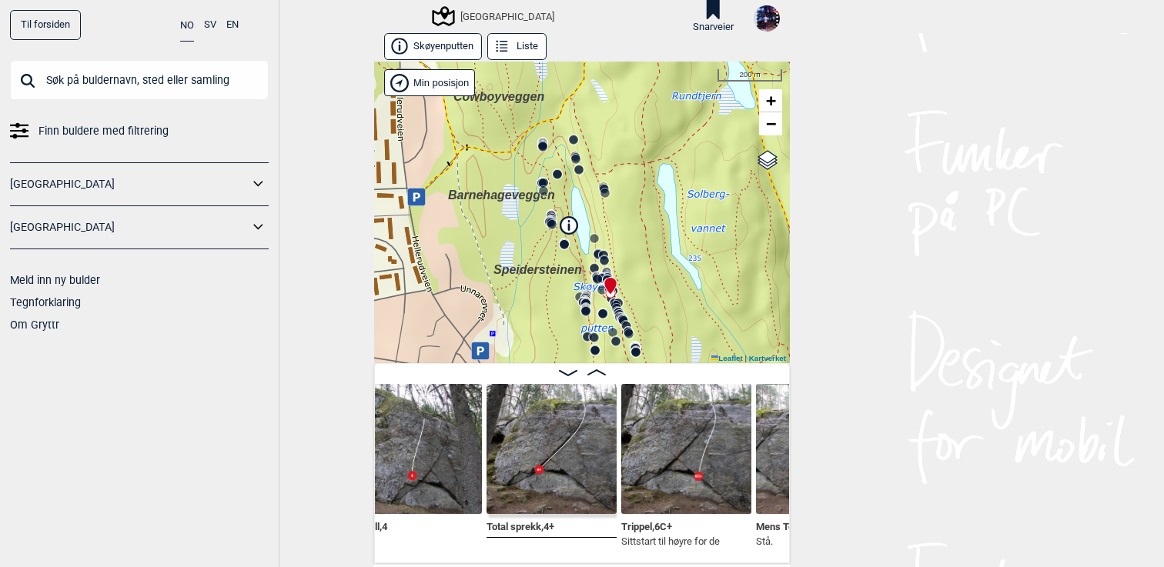
scroll to position [0, 19081]
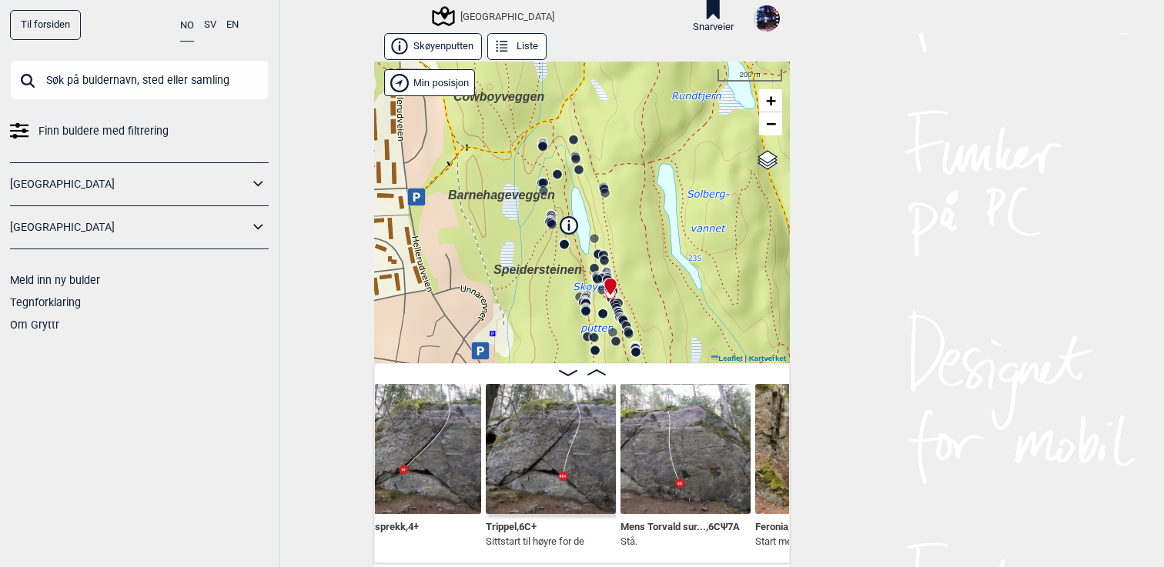
scroll to position [0, 19216]
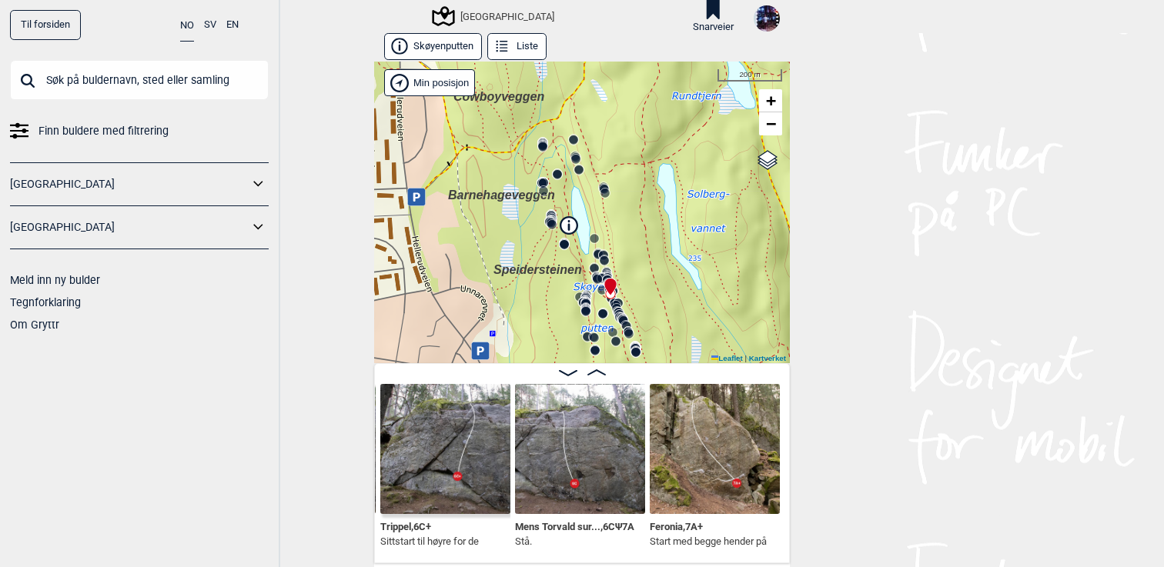
scroll to position [0, 19342]
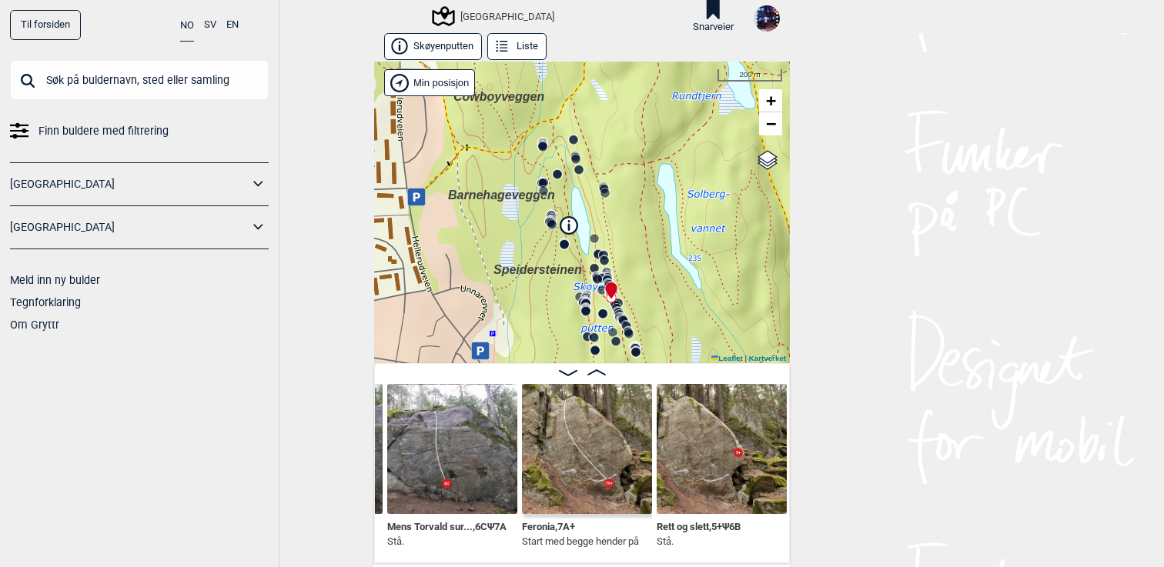
scroll to position [0, 19447]
click at [486, 480] on img at bounding box center [454, 449] width 130 height 130
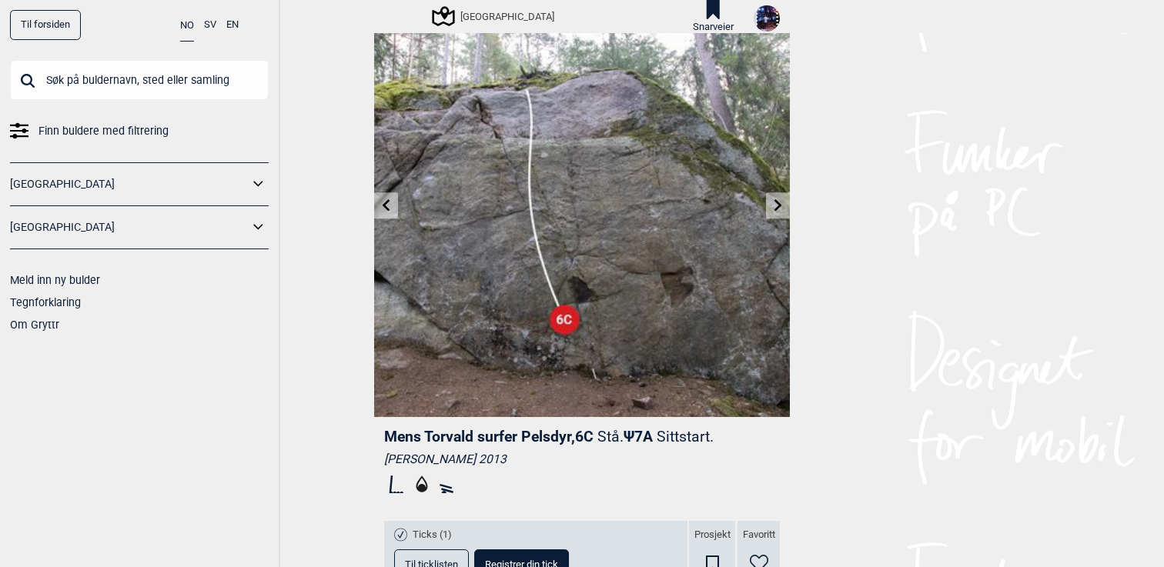
scroll to position [48, 0]
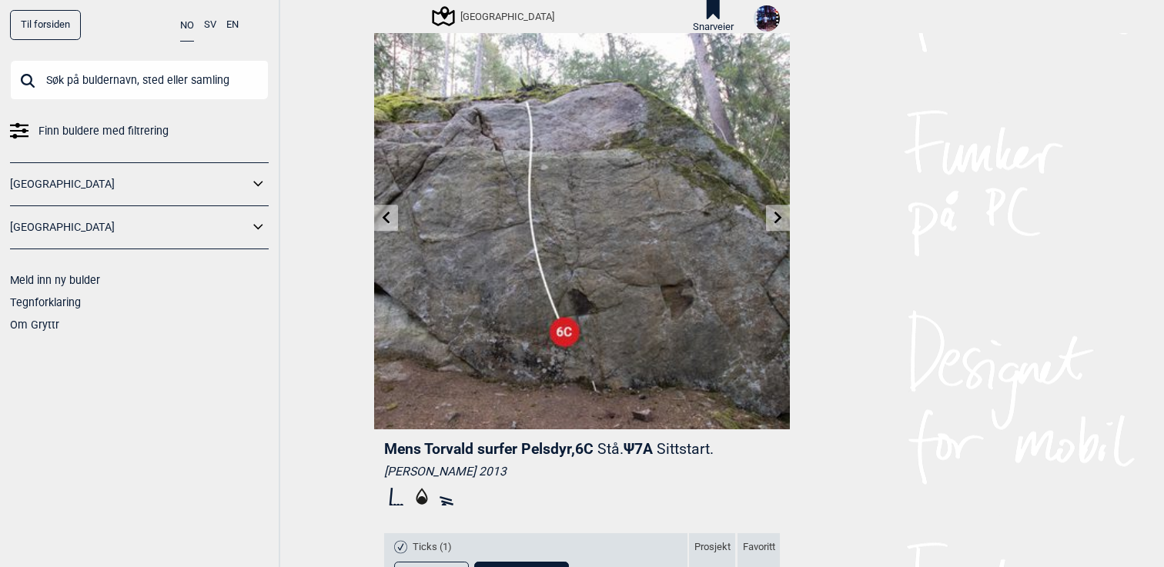
click at [787, 219] on link at bounding box center [778, 218] width 24 height 25
